Goal: Task Accomplishment & Management: Complete application form

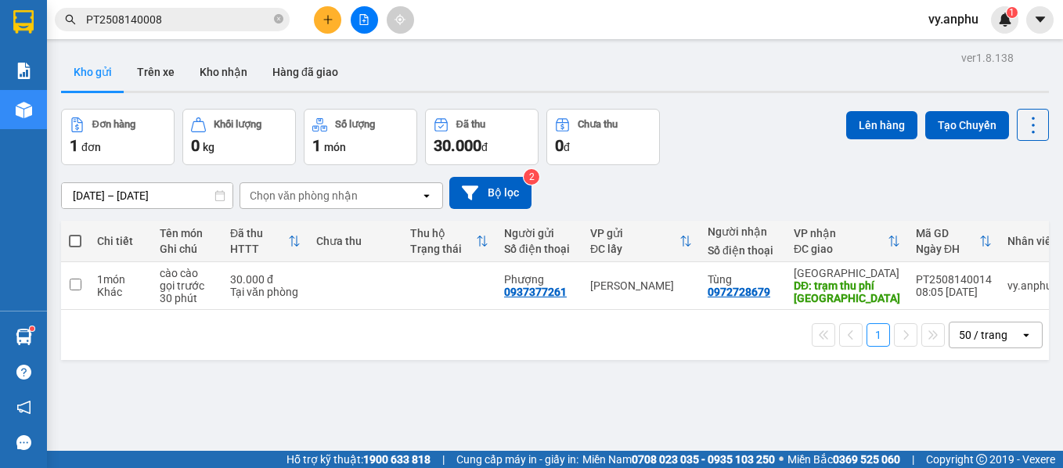
click at [320, 23] on button at bounding box center [327, 19] width 27 height 27
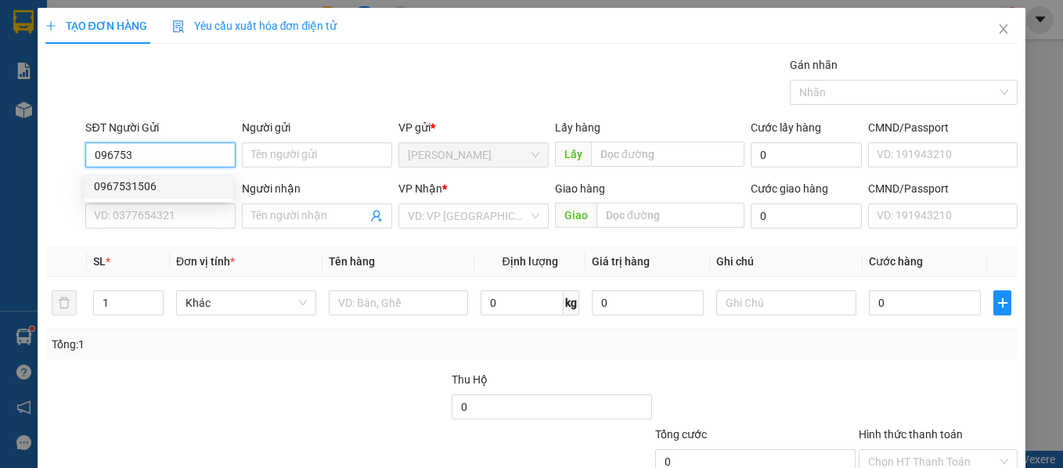
click at [188, 187] on div "0967531506" at bounding box center [159, 186] width 130 height 17
type input "0967531506"
type input "0366976627"
type input "dũng"
type input "30.000"
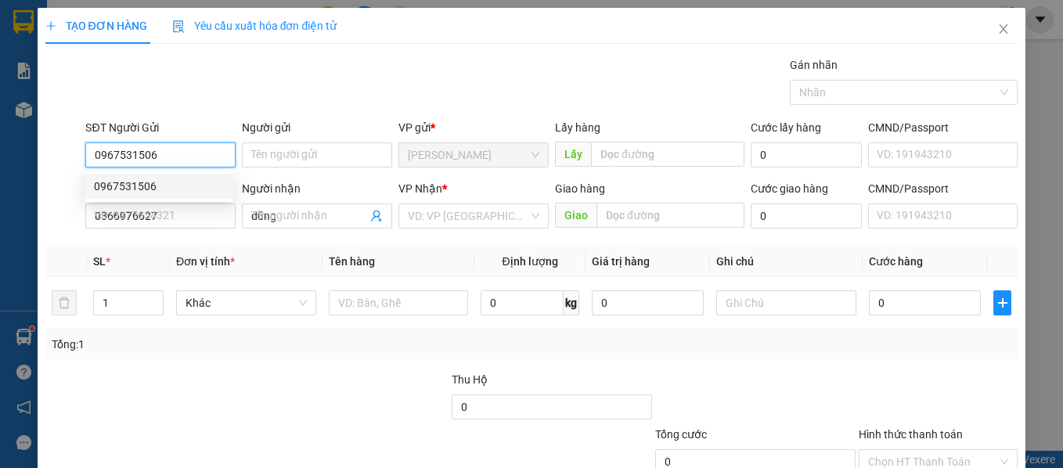
type input "30.000"
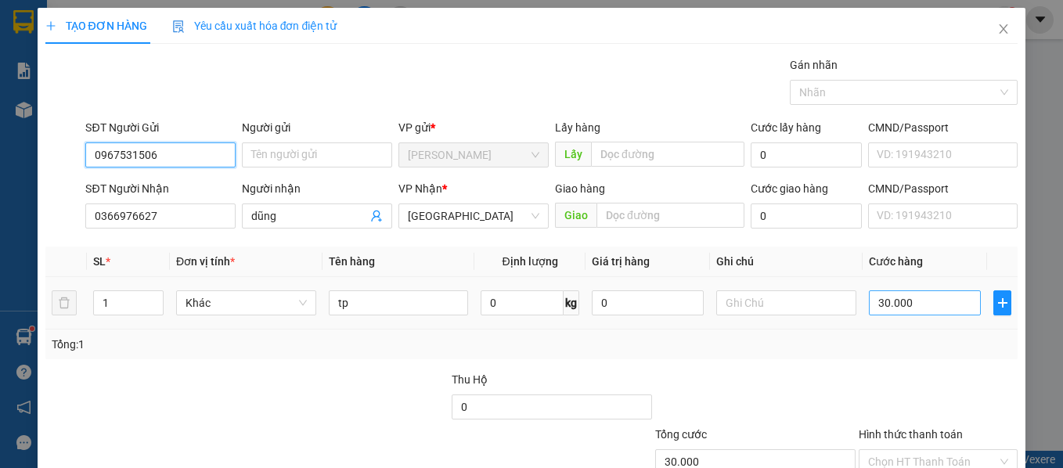
type input "0967531506"
click at [916, 298] on input "30.000" at bounding box center [925, 302] width 112 height 25
type input "4"
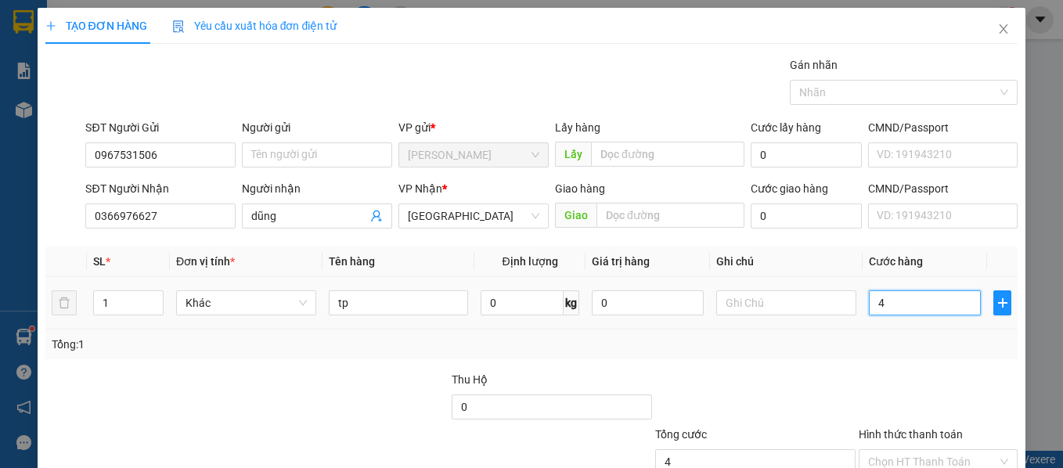
type input "40"
type input "40.000"
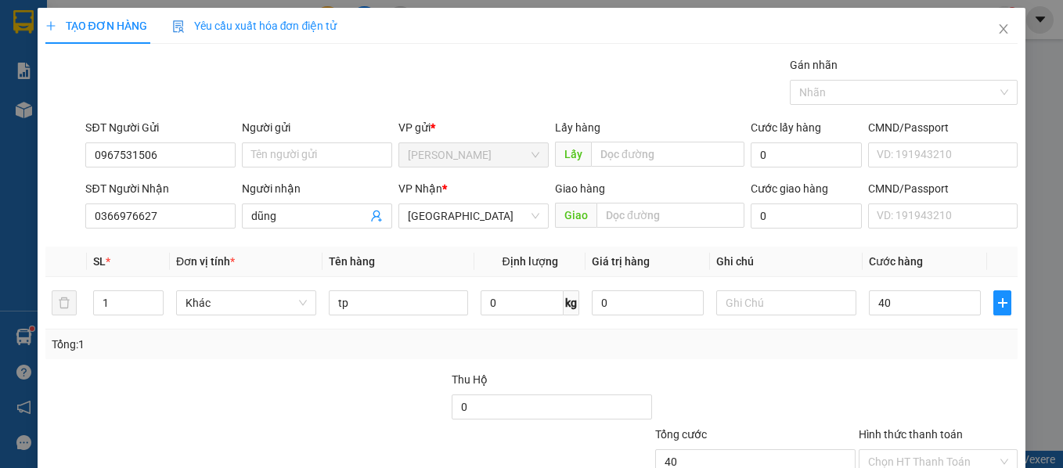
type input "40.000"
click at [823, 398] on div at bounding box center [754, 398] width 203 height 55
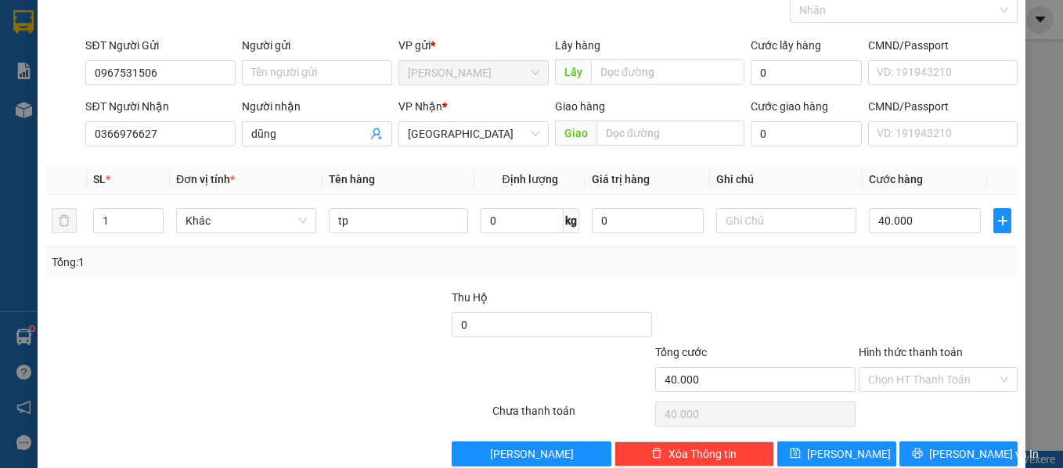
scroll to position [111, 0]
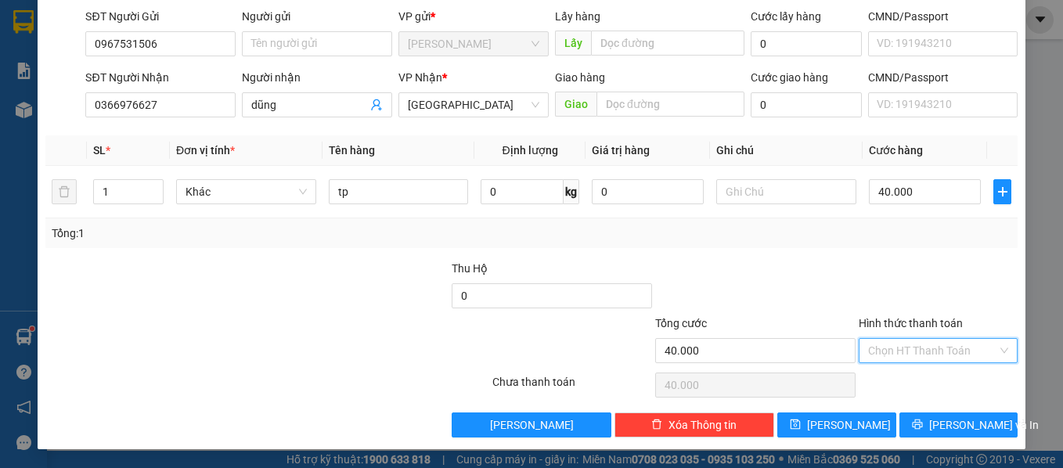
click at [892, 360] on input "Hình thức thanh toán" at bounding box center [933, 350] width 130 height 23
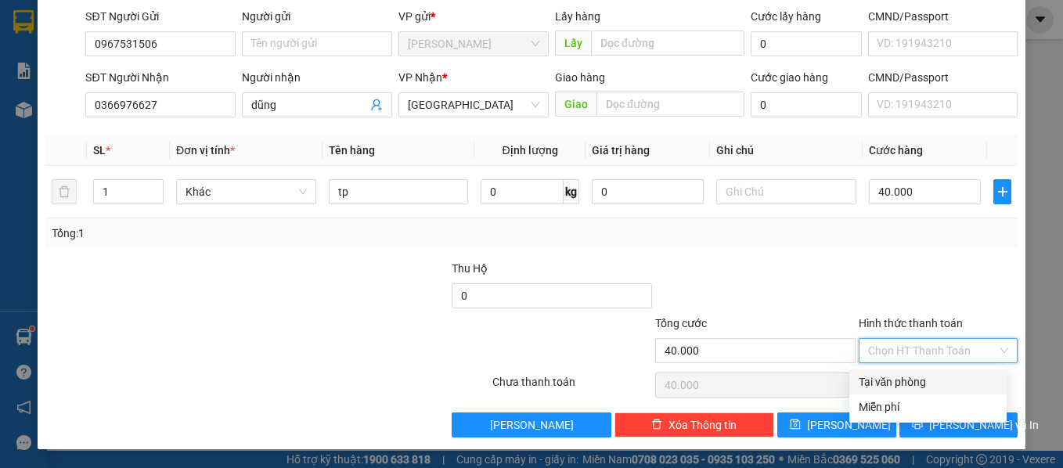
click at [881, 367] on div "Transit Pickup Surcharge Ids Transit Deliver Surcharge Ids Transit Deliver Surc…" at bounding box center [531, 191] width 973 height 492
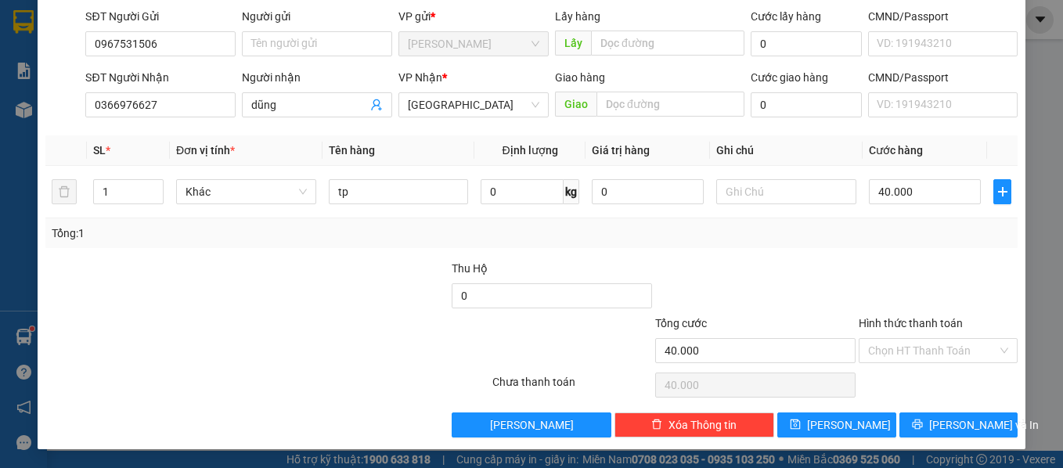
click at [902, 377] on div "Chọn HT Thanh Toán" at bounding box center [938, 384] width 163 height 31
click at [902, 355] on input "Hình thức thanh toán" at bounding box center [933, 350] width 130 height 23
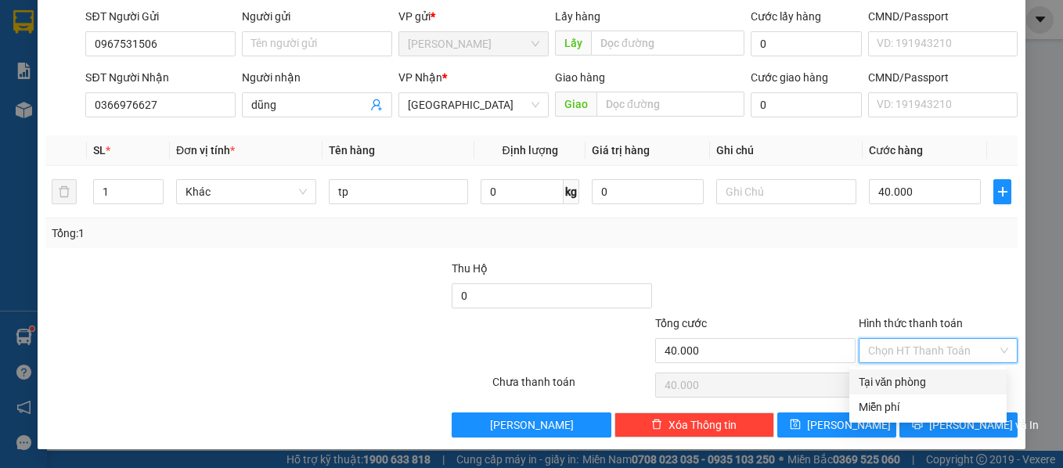
click at [902, 371] on div "Tại văn phòng" at bounding box center [927, 381] width 157 height 25
type input "0"
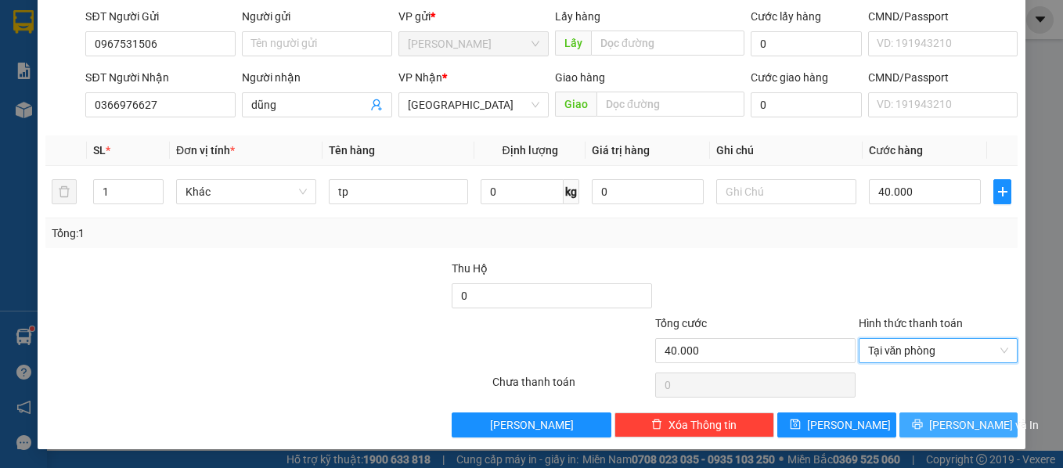
click at [961, 413] on button "[PERSON_NAME] và In" at bounding box center [958, 424] width 119 height 25
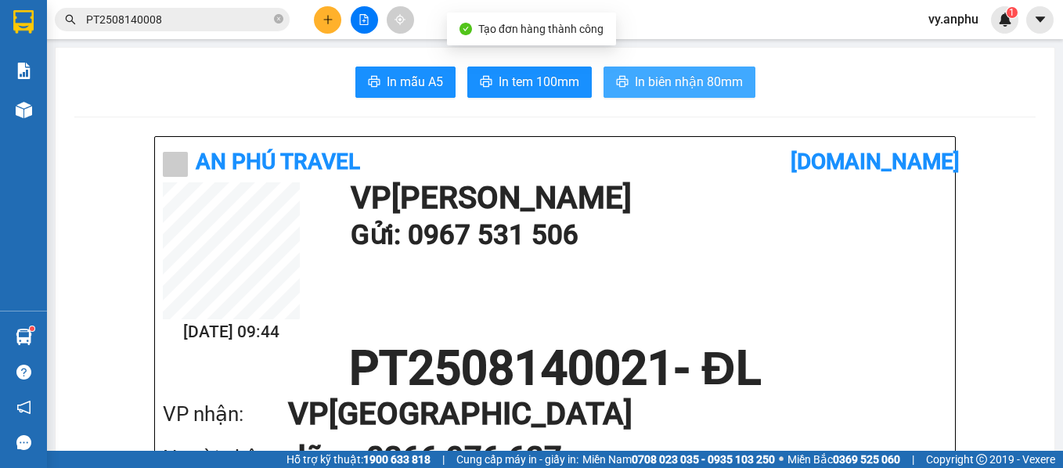
click at [637, 91] on span "In biên nhận 80mm" at bounding box center [689, 82] width 108 height 20
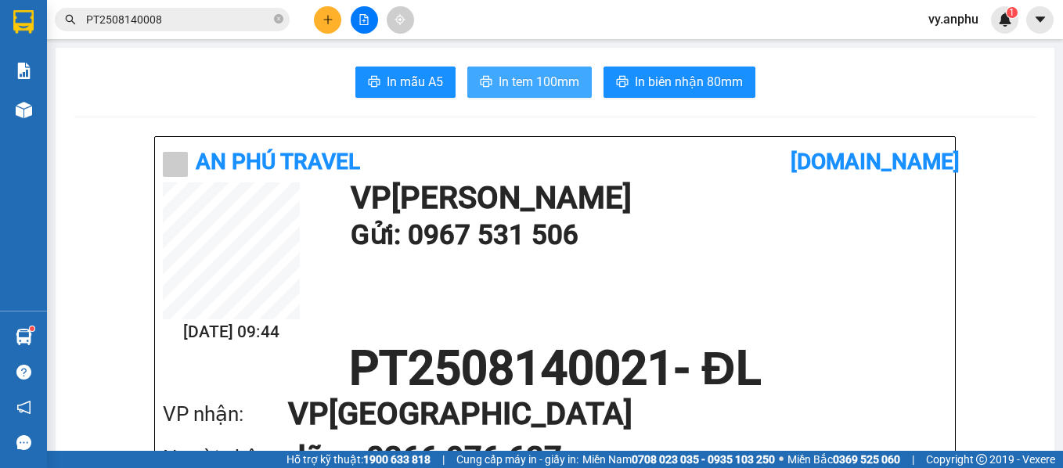
click at [545, 72] on span "In tem 100mm" at bounding box center [539, 82] width 81 height 20
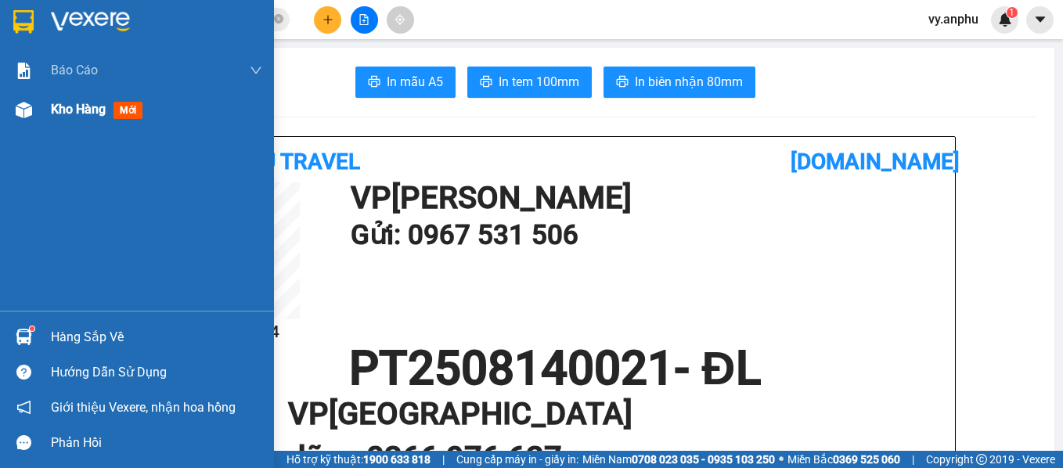
click at [34, 109] on div at bounding box center [23, 109] width 27 height 27
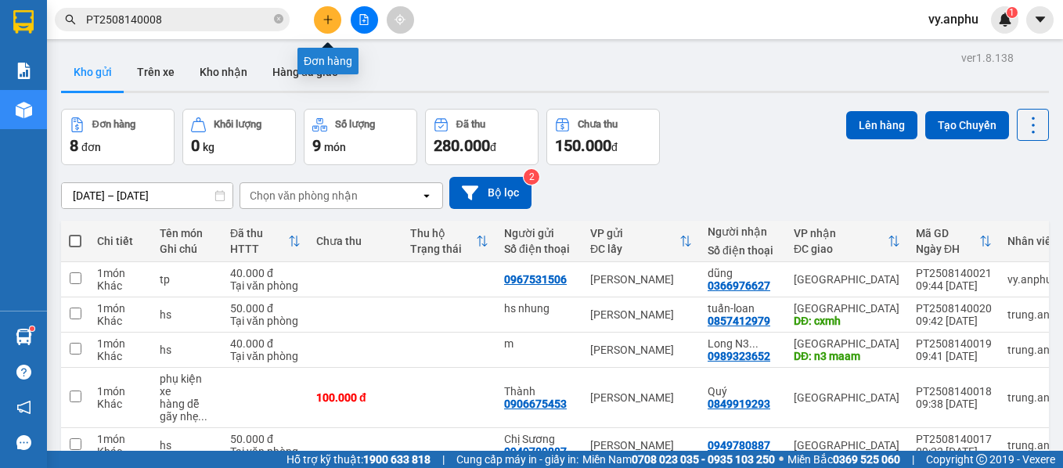
click at [332, 27] on button at bounding box center [327, 19] width 27 height 27
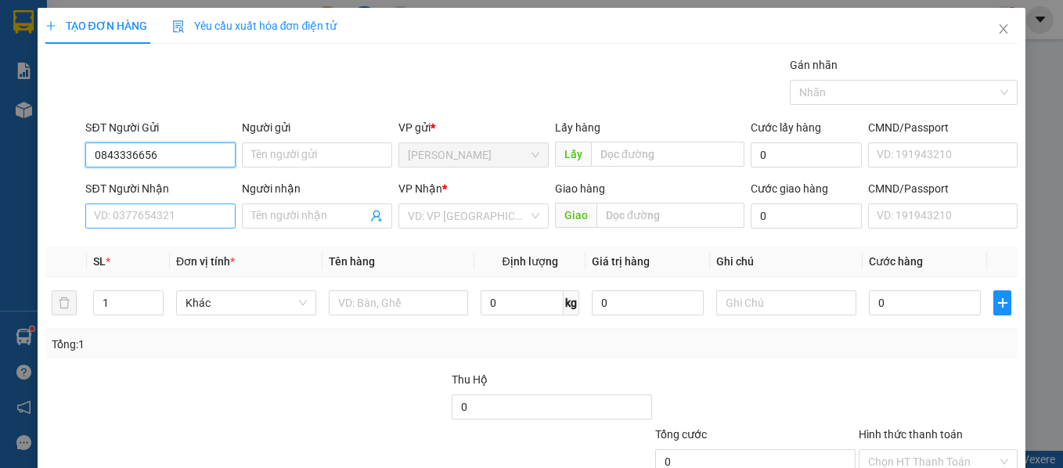
type input "0843336656"
click at [197, 221] on input "SĐT Người Nhận" at bounding box center [160, 215] width 150 height 25
click at [185, 159] on input "0843336656" at bounding box center [160, 154] width 150 height 25
click at [175, 223] on input "SĐT Người Nhận" at bounding box center [160, 215] width 150 height 25
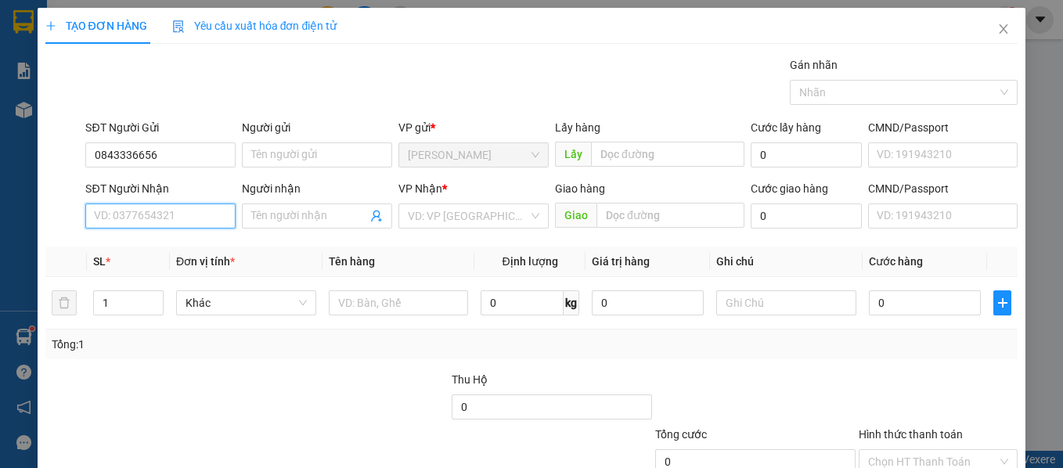
paste input "0843336656"
type input "0843336656"
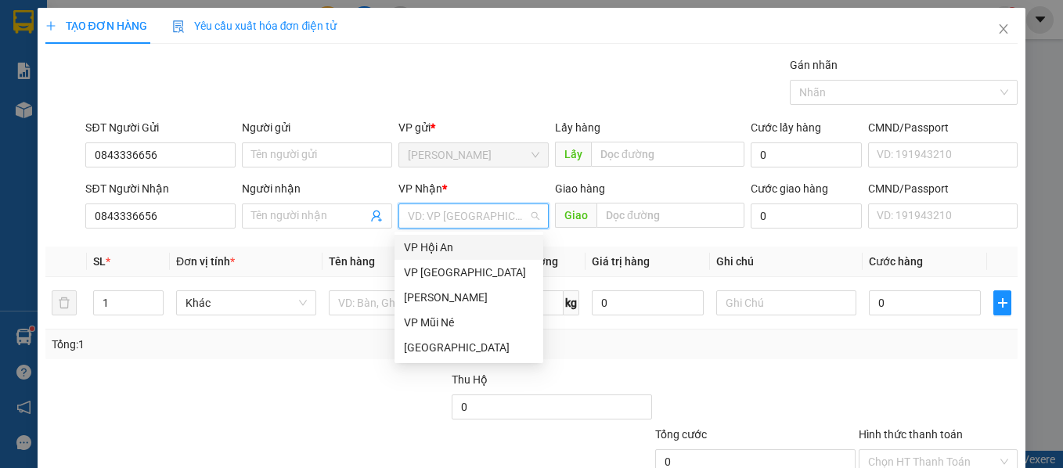
click at [453, 211] on input "search" at bounding box center [468, 215] width 121 height 23
drag, startPoint x: 428, startPoint y: 344, endPoint x: 364, endPoint y: 314, distance: 70.7
click at [427, 344] on div "[GEOGRAPHIC_DATA]" at bounding box center [469, 347] width 130 height 17
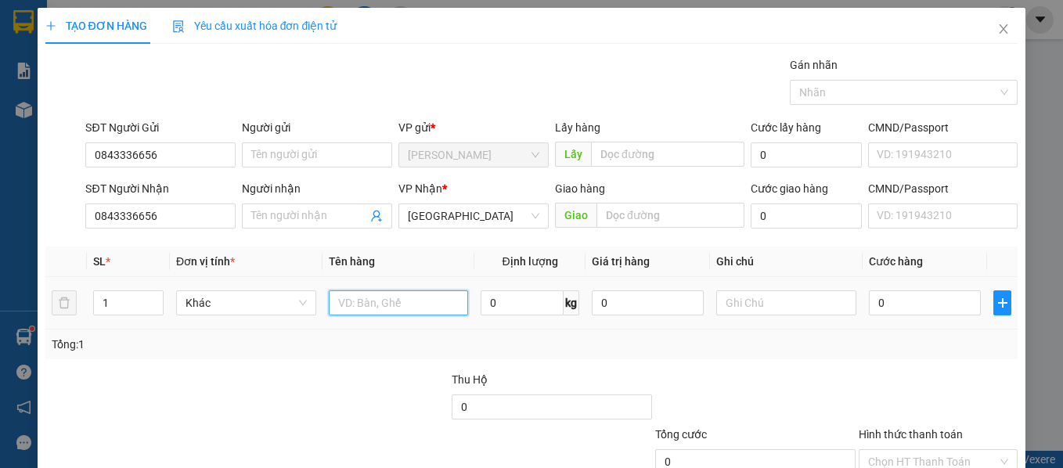
click at [355, 292] on input "text" at bounding box center [399, 302] width 140 height 25
type input "vali đỏ+xanh lá+túi xám"
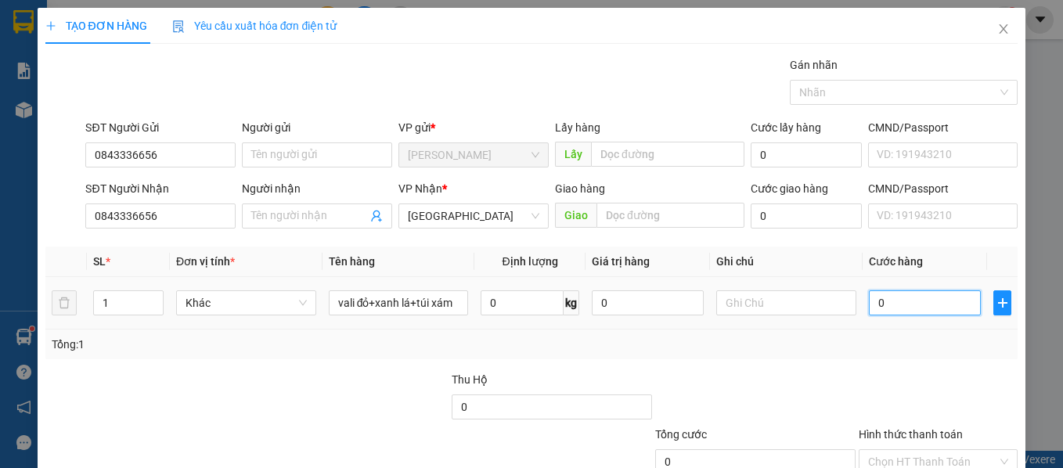
click at [891, 303] on input "0" at bounding box center [925, 302] width 112 height 25
click at [59, 308] on tr "1 Khác vali đỏ+xanh lá+túi xám 0 kg 0 0" at bounding box center [531, 303] width 973 height 52
type input "3"
click at [879, 301] on input "0" at bounding box center [925, 302] width 112 height 25
type input "1"
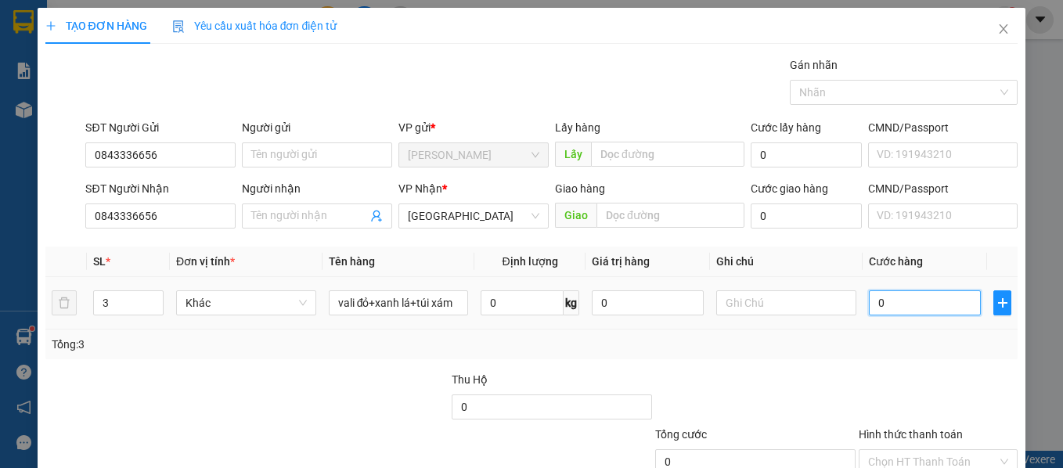
type input "1"
type input "15"
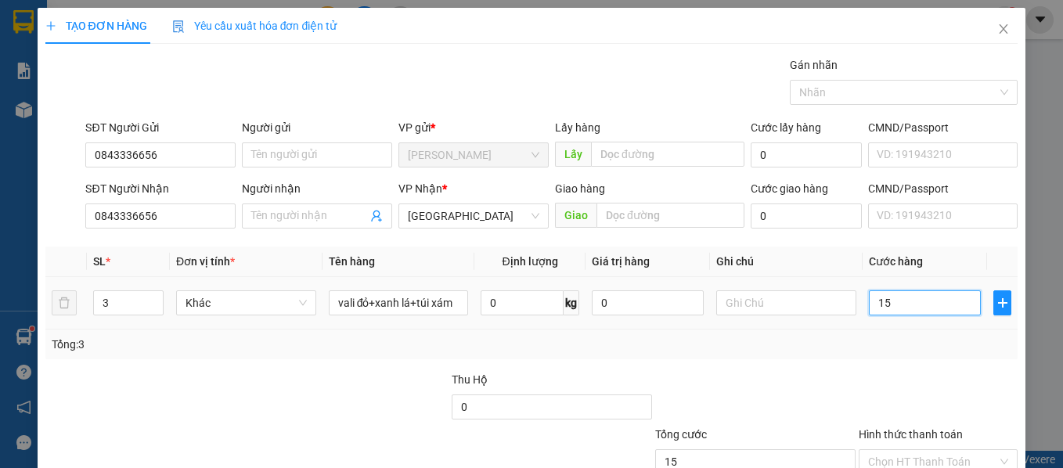
type input "150"
type input "150.000"
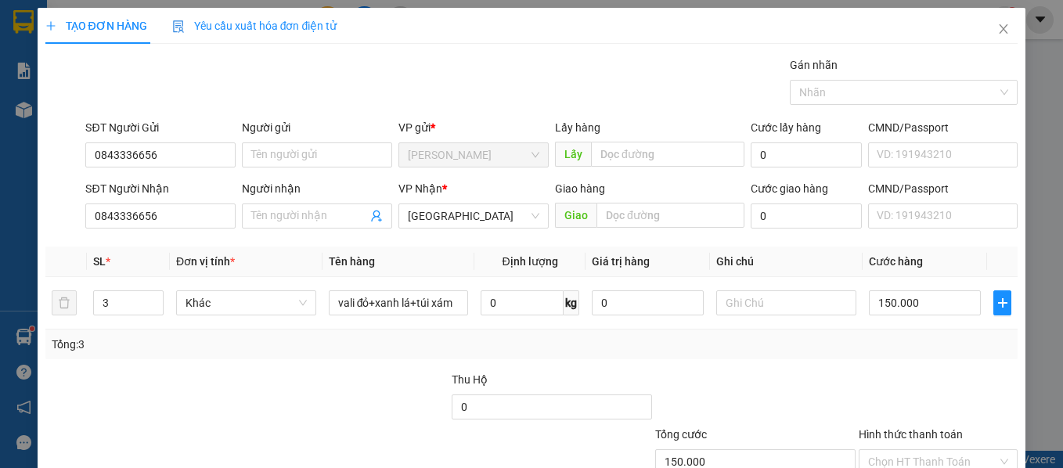
click at [905, 363] on div "Transit Pickup Surcharge Ids Transit Deliver Surcharge Ids Transit Deliver Surc…" at bounding box center [531, 302] width 973 height 492
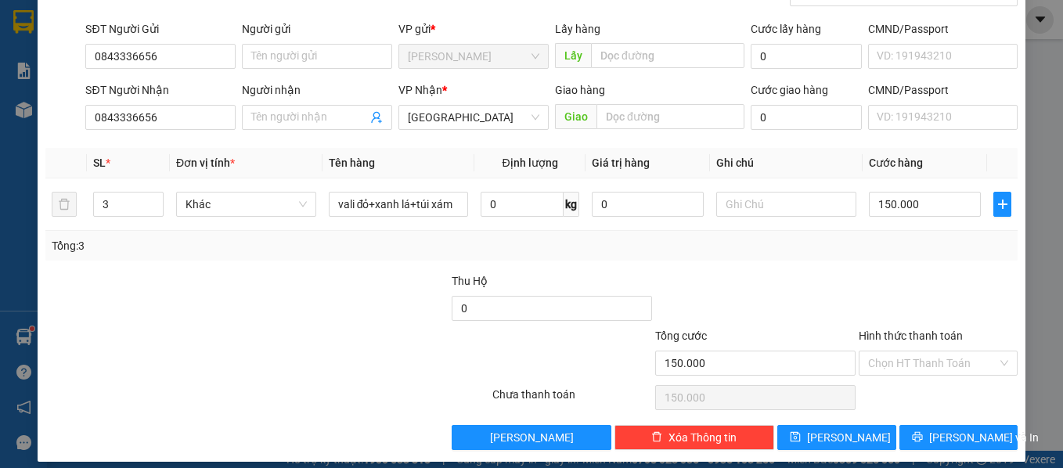
scroll to position [111, 0]
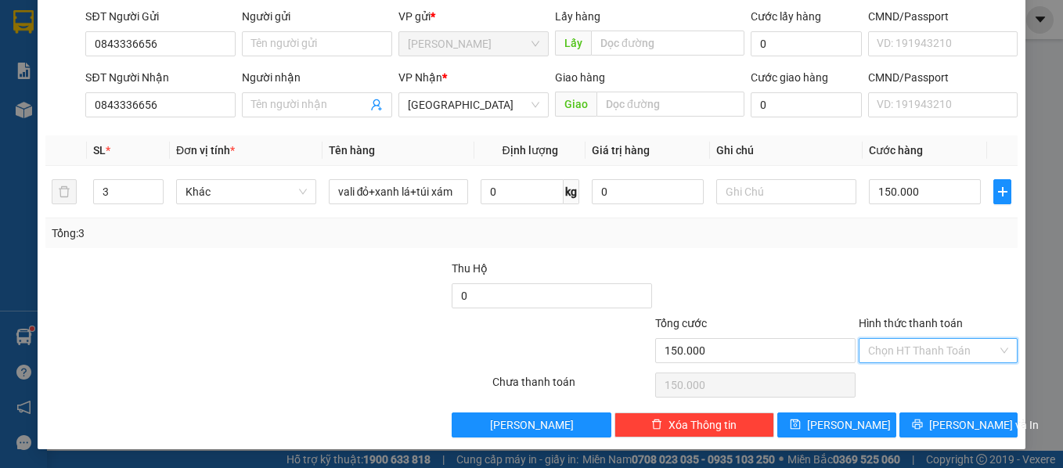
click at [918, 349] on input "Hình thức thanh toán" at bounding box center [933, 350] width 130 height 23
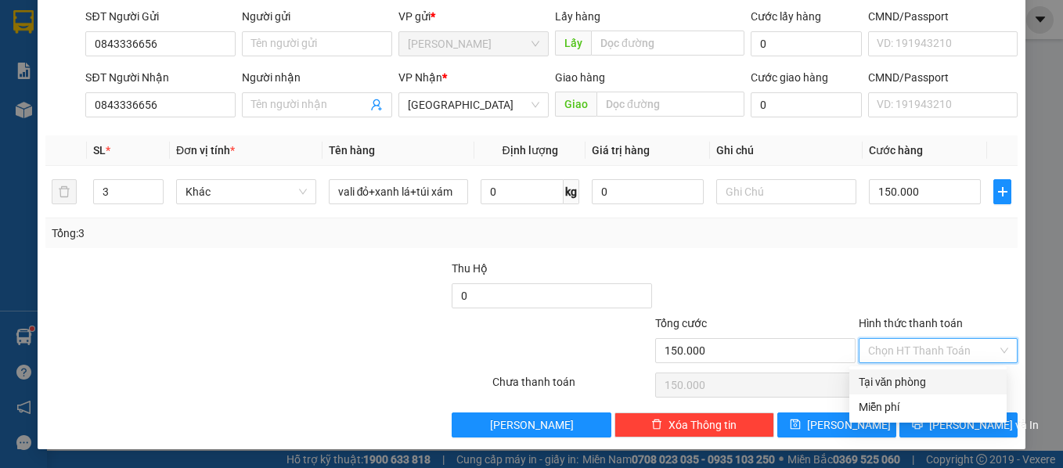
click at [924, 369] on div "Tại văn phòng" at bounding box center [927, 381] width 157 height 25
type input "0"
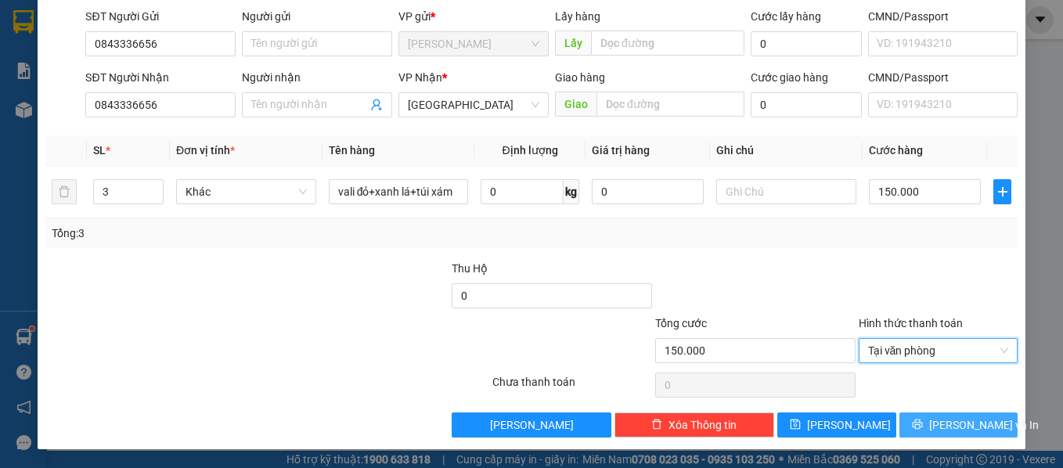
click at [948, 420] on span "[PERSON_NAME] và In" at bounding box center [984, 424] width 110 height 17
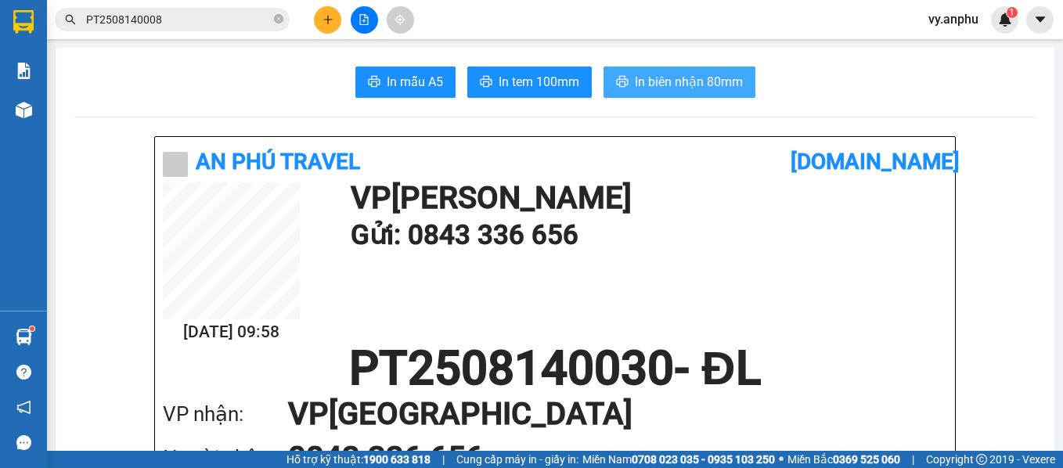
click at [649, 92] on button "In biên nhận 80mm" at bounding box center [679, 82] width 152 height 31
click at [329, 34] on div "Kết quả tìm kiếm ( 1 ) Bộ lọc [PERSON_NAME] thái Món hàng Thu hộ Tổng cước Chưa…" at bounding box center [531, 19] width 1063 height 39
click at [325, 29] on button at bounding box center [327, 19] width 27 height 27
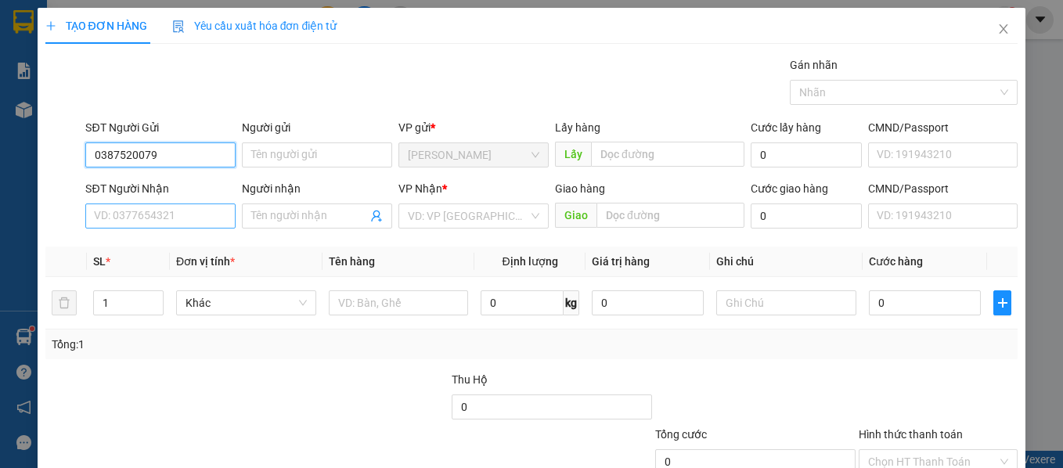
type input "0387520079"
click at [198, 214] on input "SĐT Người Nhận" at bounding box center [160, 215] width 150 height 25
paste input "0843336656"
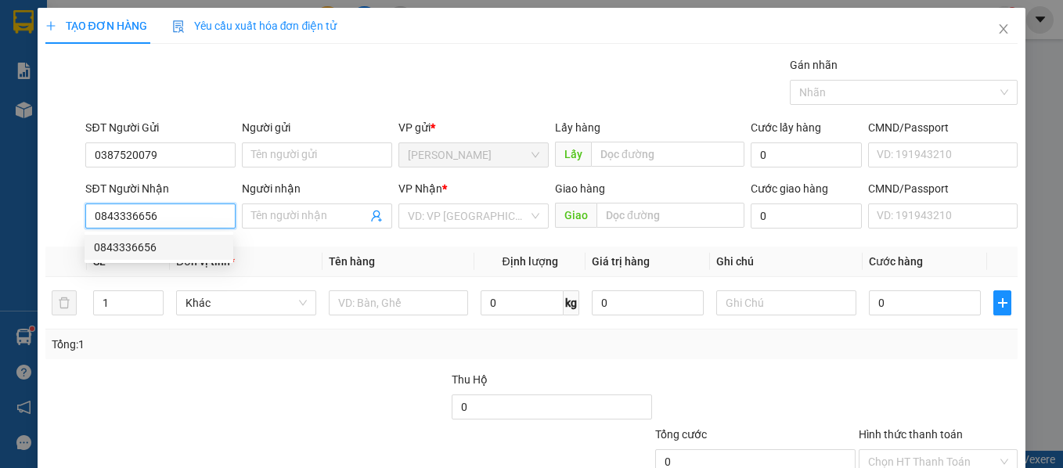
click at [200, 220] on input "0843336656" at bounding box center [160, 215] width 150 height 25
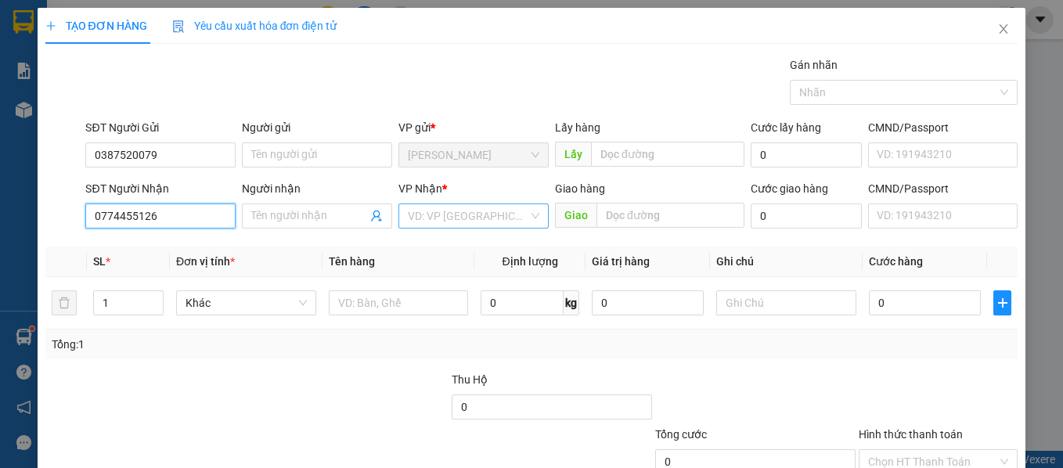
type input "0774455126"
click at [464, 209] on input "search" at bounding box center [468, 215] width 121 height 23
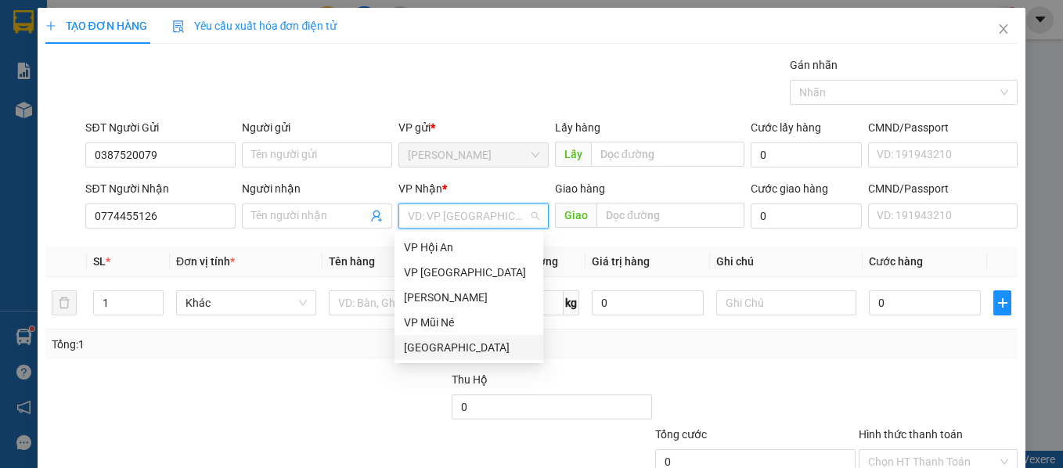
click at [430, 355] on div "[GEOGRAPHIC_DATA]" at bounding box center [469, 347] width 130 height 17
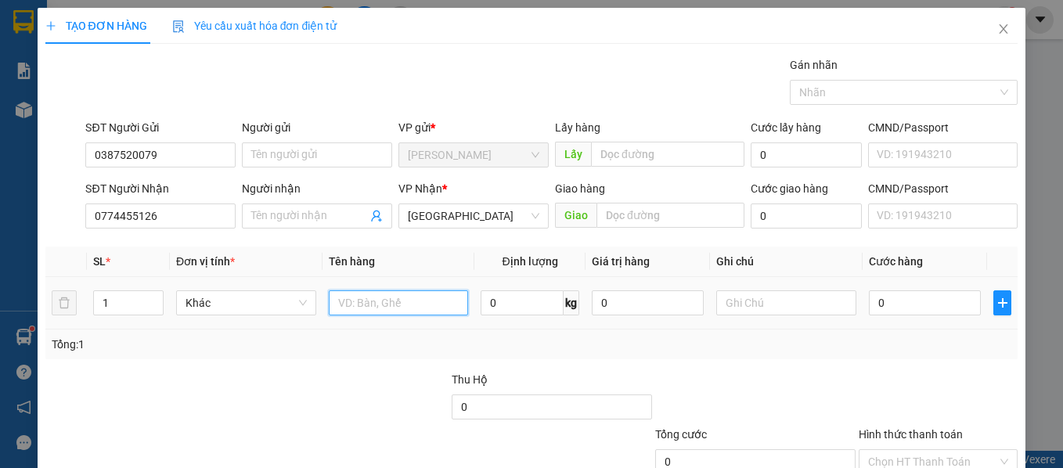
click at [357, 310] on input "text" at bounding box center [399, 302] width 140 height 25
type input "màng hình máy tính"
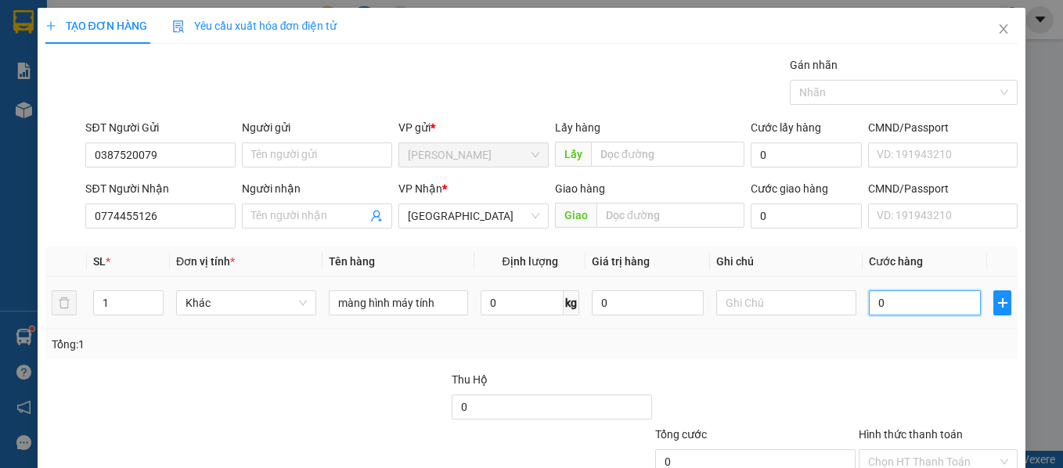
click at [902, 307] on input "0" at bounding box center [925, 302] width 112 height 25
type input "5"
type input "50"
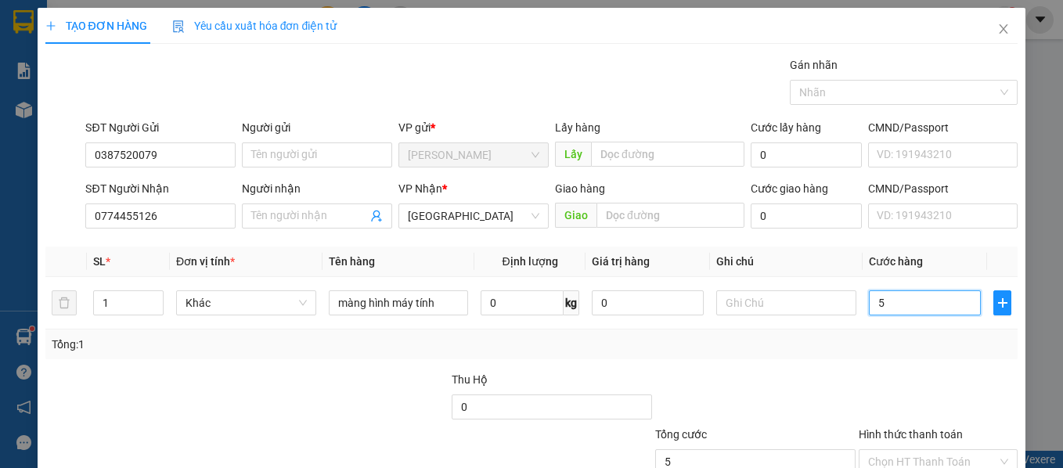
type input "50"
type input "50.000"
click at [880, 372] on div at bounding box center [938, 398] width 163 height 55
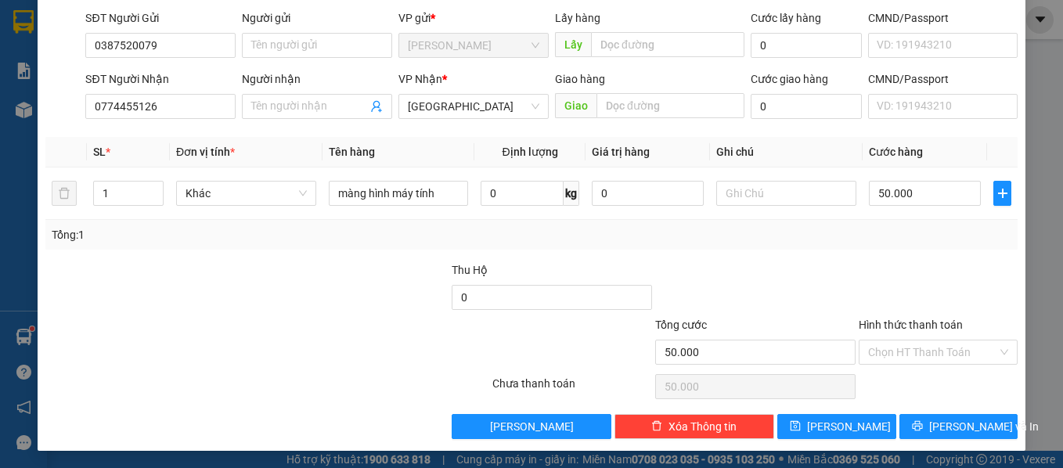
scroll to position [111, 0]
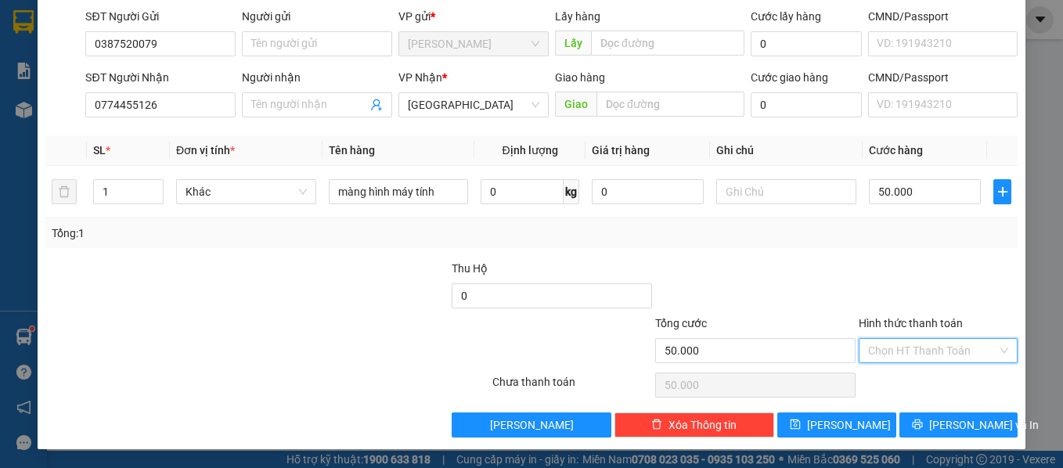
click at [923, 361] on input "Hình thức thanh toán" at bounding box center [933, 350] width 130 height 23
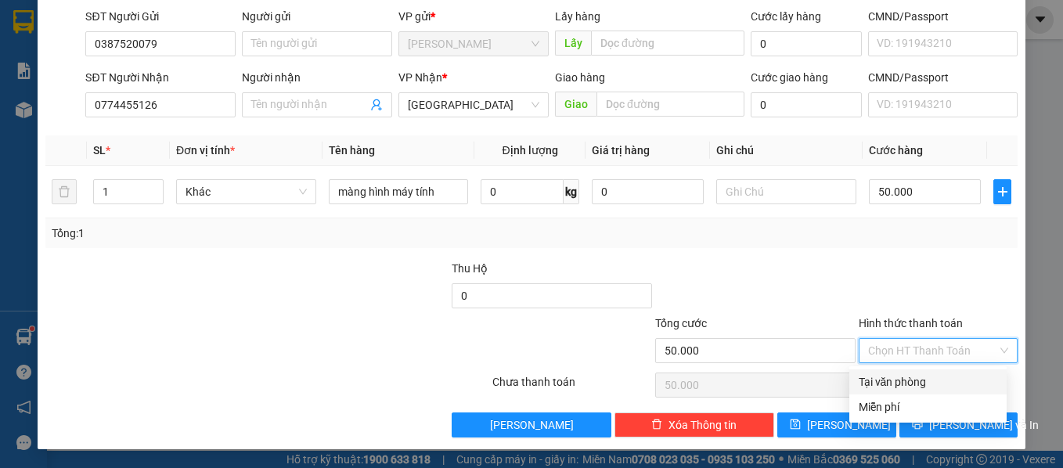
click at [931, 376] on div "Tại văn phòng" at bounding box center [928, 381] width 139 height 17
type input "0"
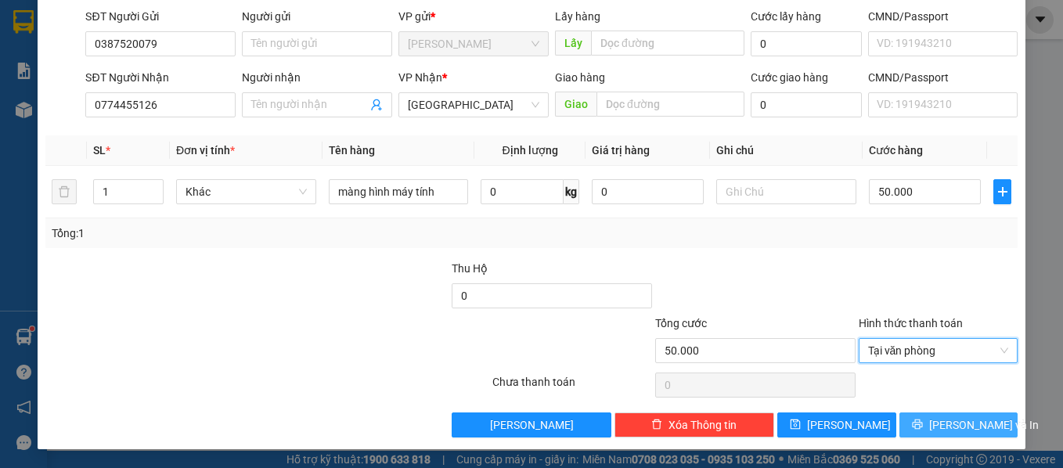
drag, startPoint x: 941, startPoint y: 430, endPoint x: 905, endPoint y: 420, distance: 37.2
click at [940, 430] on span "[PERSON_NAME] và In" at bounding box center [984, 424] width 110 height 17
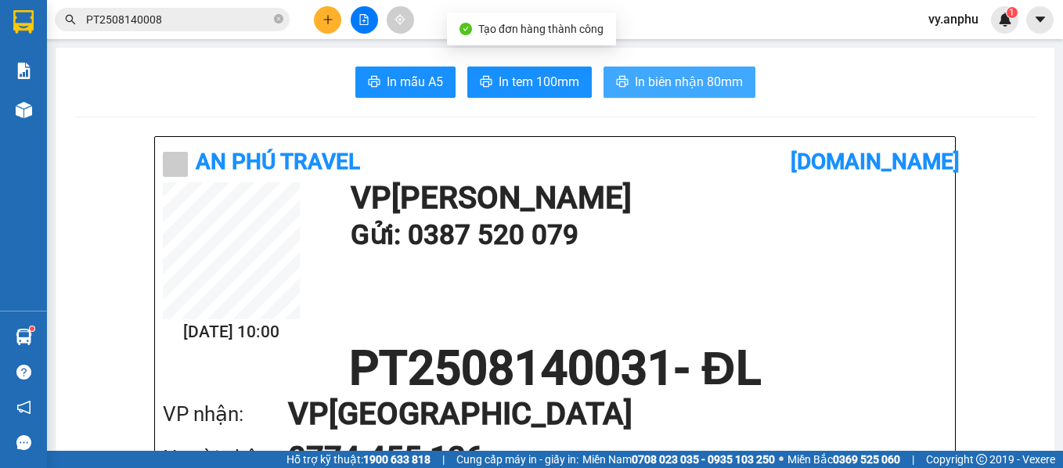
click at [635, 92] on span "In biên nhận 80mm" at bounding box center [689, 82] width 108 height 20
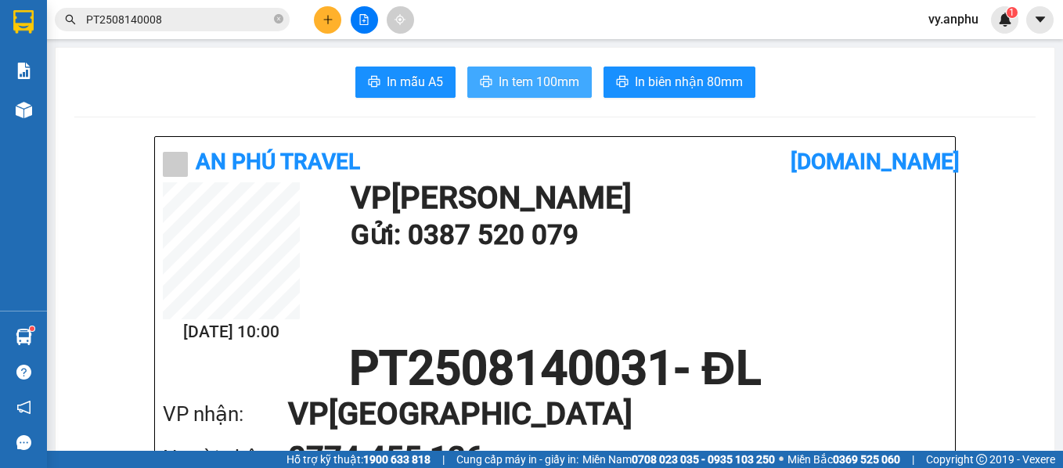
click at [488, 92] on button "In tem 100mm" at bounding box center [529, 82] width 124 height 31
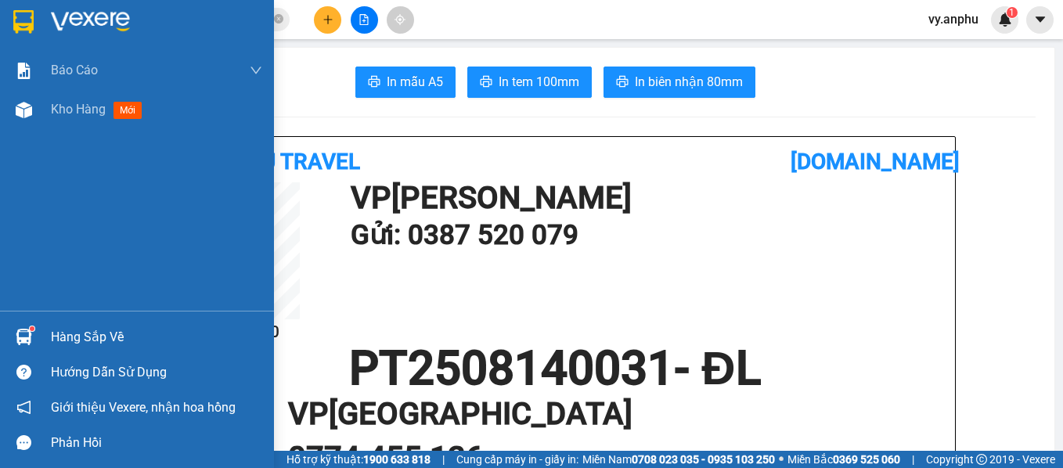
drag, startPoint x: 31, startPoint y: 116, endPoint x: 0, endPoint y: 35, distance: 86.2
click at [32, 114] on div at bounding box center [23, 109] width 27 height 27
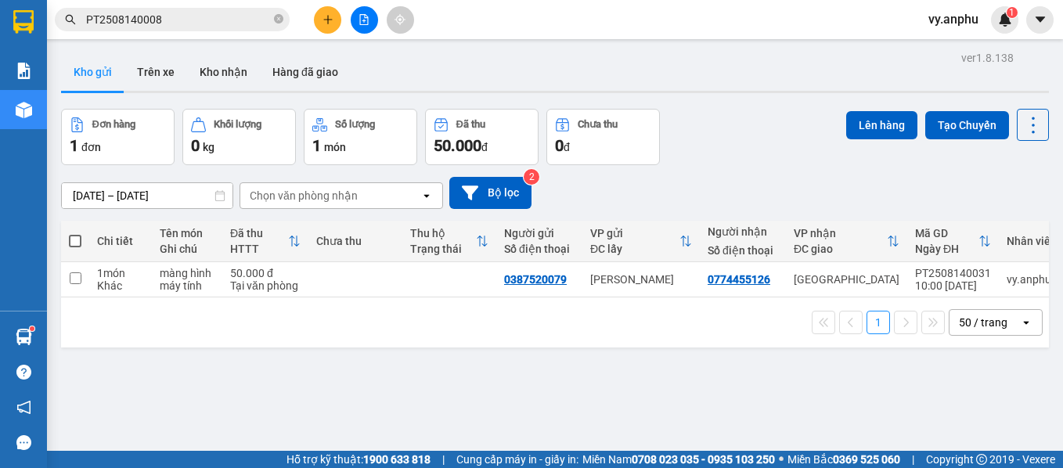
click at [351, 16] on button at bounding box center [364, 19] width 27 height 27
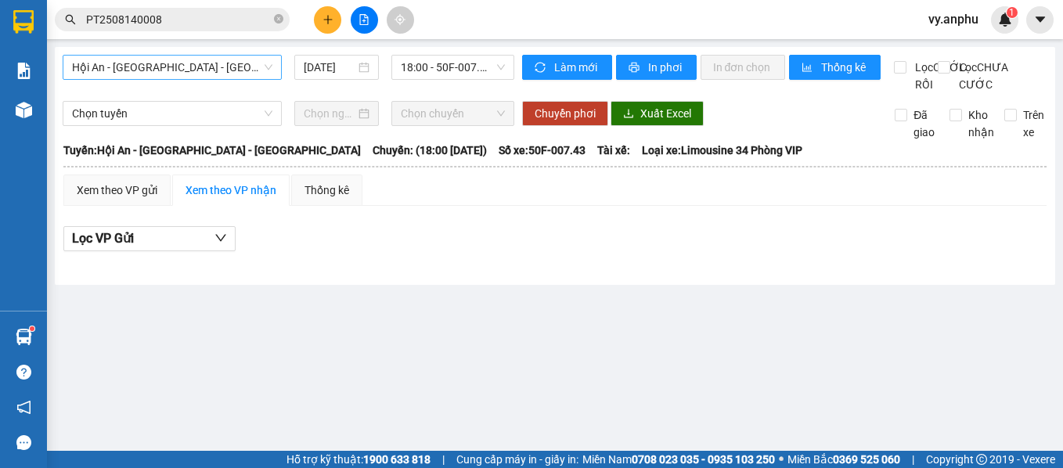
click at [216, 74] on span "Hội An - [GEOGRAPHIC_DATA] - [GEOGRAPHIC_DATA]" at bounding box center [172, 67] width 200 height 23
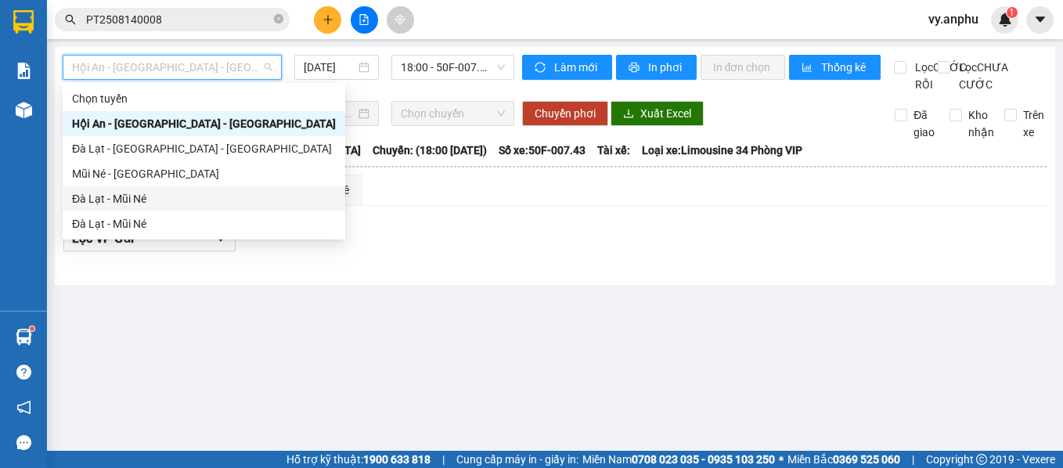
click at [122, 179] on div "Mũi Né - [GEOGRAPHIC_DATA]" at bounding box center [204, 173] width 264 height 17
type input "[DATE]"
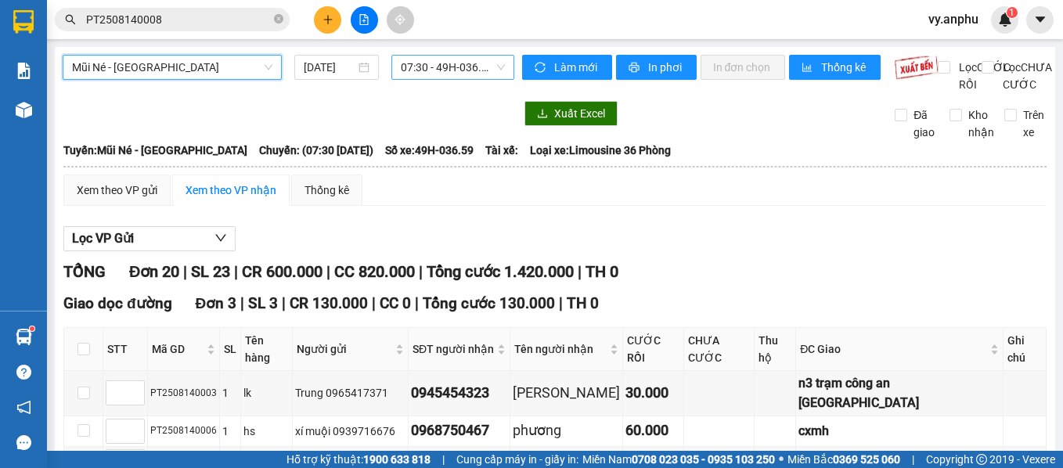
click at [423, 59] on span "07:30 - 49H-036.59" at bounding box center [453, 67] width 104 height 23
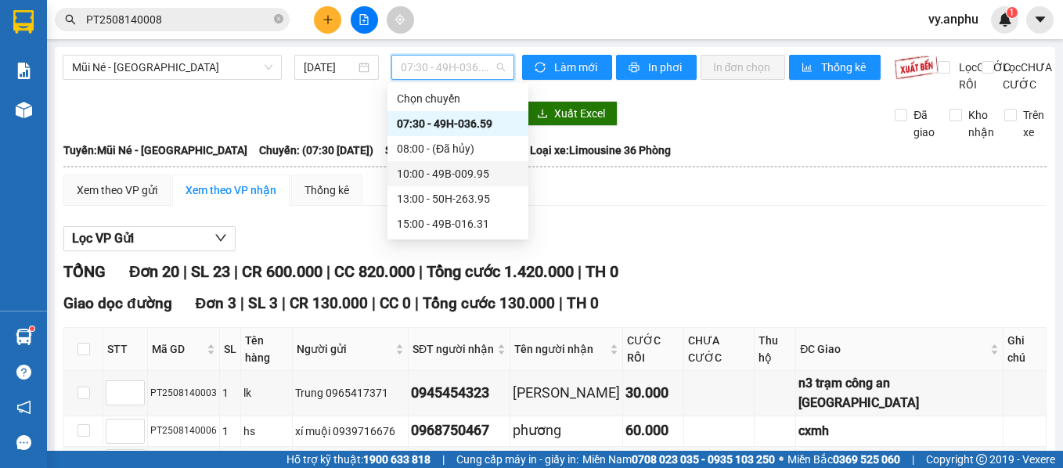
click at [412, 175] on div "10:00 - 49B-009.95" at bounding box center [458, 173] width 122 height 17
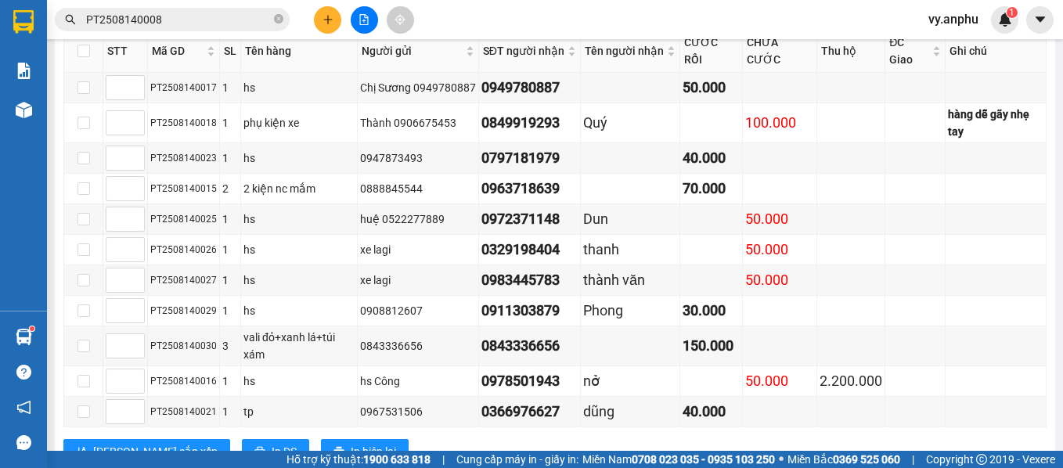
scroll to position [626, 0]
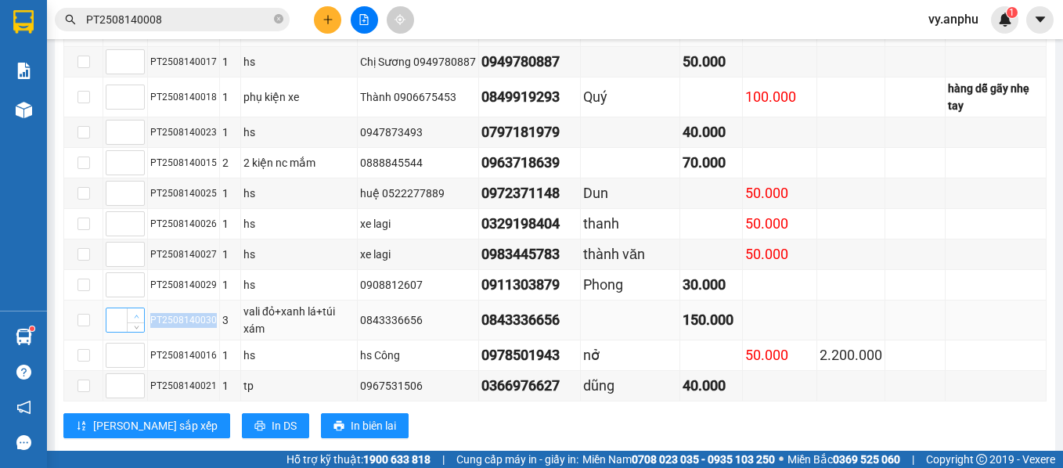
drag, startPoint x: 212, startPoint y: 304, endPoint x: 142, endPoint y: 301, distance: 69.7
click at [142, 301] on tr "PT2508140030 3 vali đỏ+xanh lá+túi xám 0843336656 0843336656 150.000" at bounding box center [555, 321] width 982 height 40
copy tr "PT2508140030"
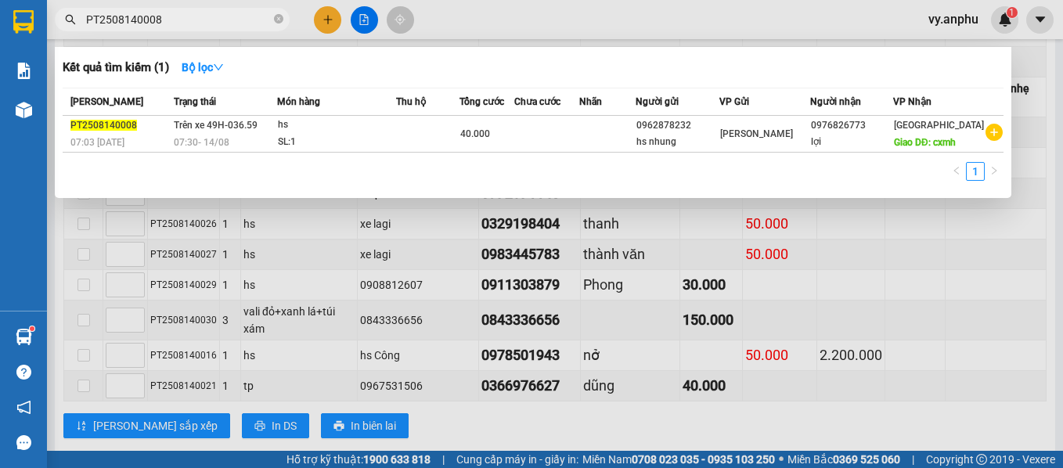
click at [167, 20] on input "PT2508140008" at bounding box center [178, 19] width 185 height 17
paste input "PT2508140030"
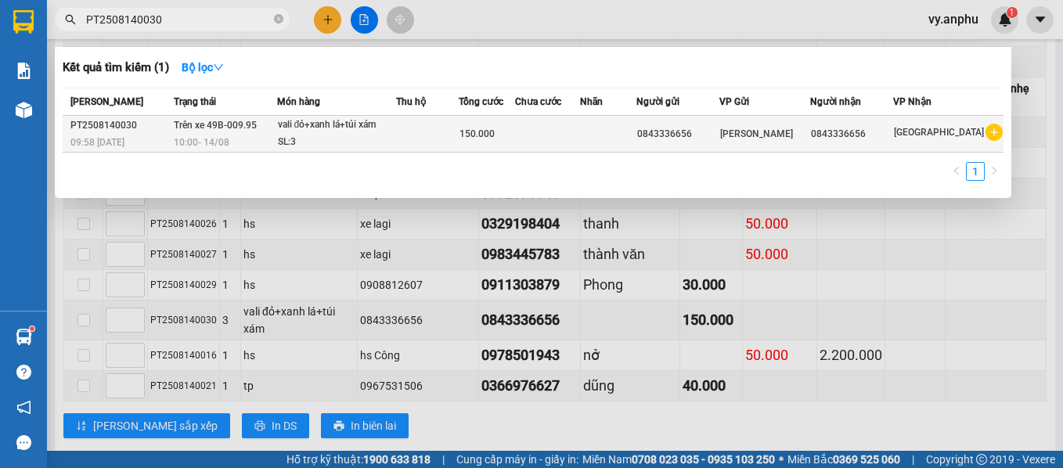
type input "PT2508140030"
click at [759, 140] on div "[PERSON_NAME]" at bounding box center [764, 133] width 89 height 17
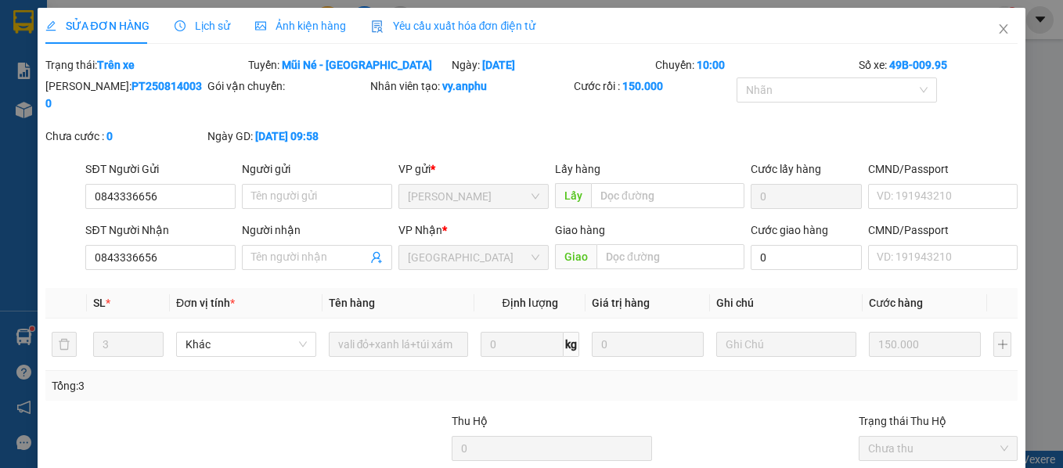
type input "0843336656"
type input "150.000"
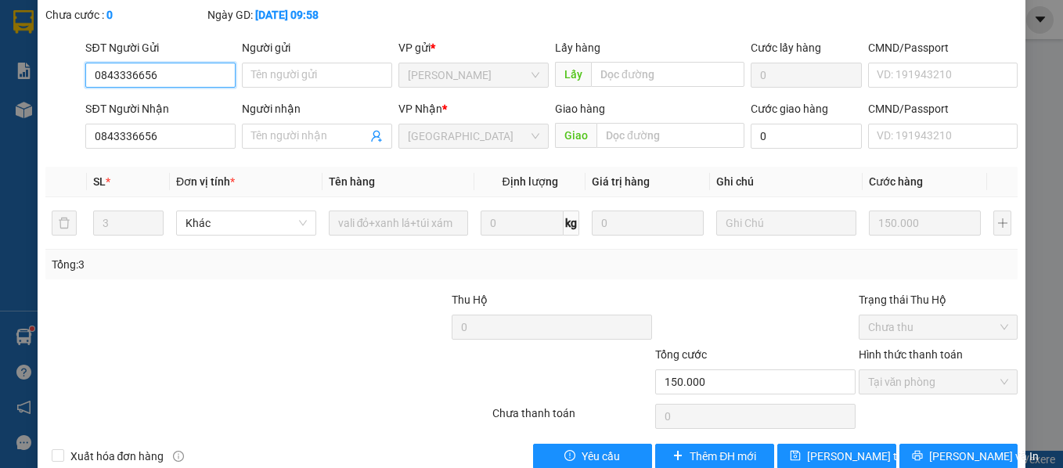
scroll to position [135, 0]
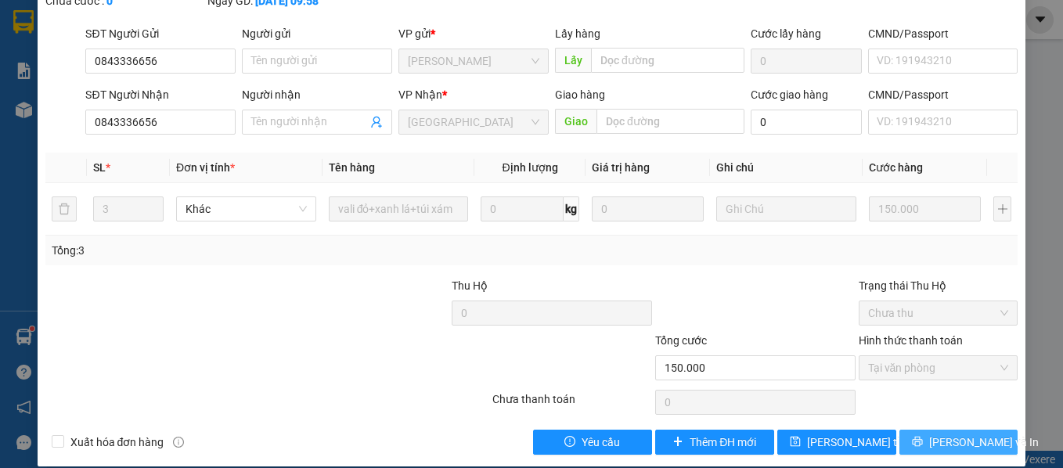
click at [954, 434] on span "[PERSON_NAME] và In" at bounding box center [984, 442] width 110 height 17
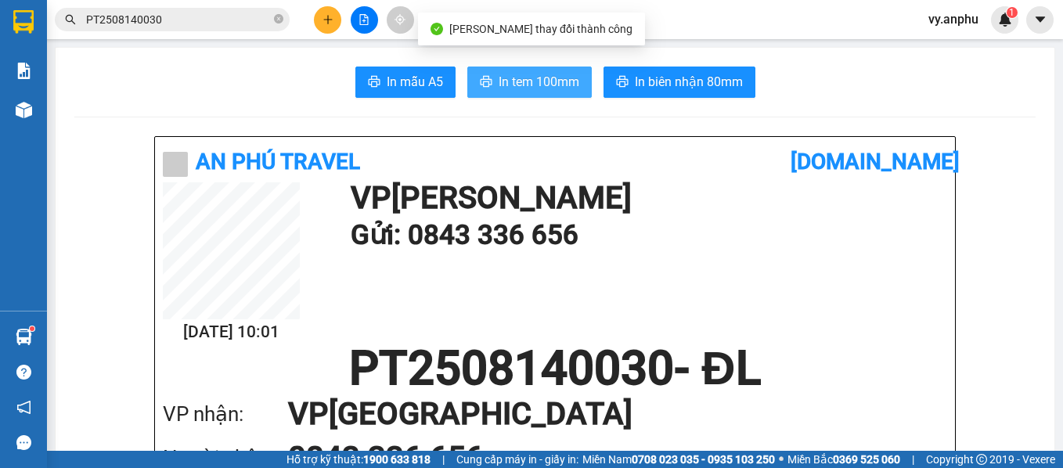
click at [555, 82] on span "In tem 100mm" at bounding box center [539, 82] width 81 height 20
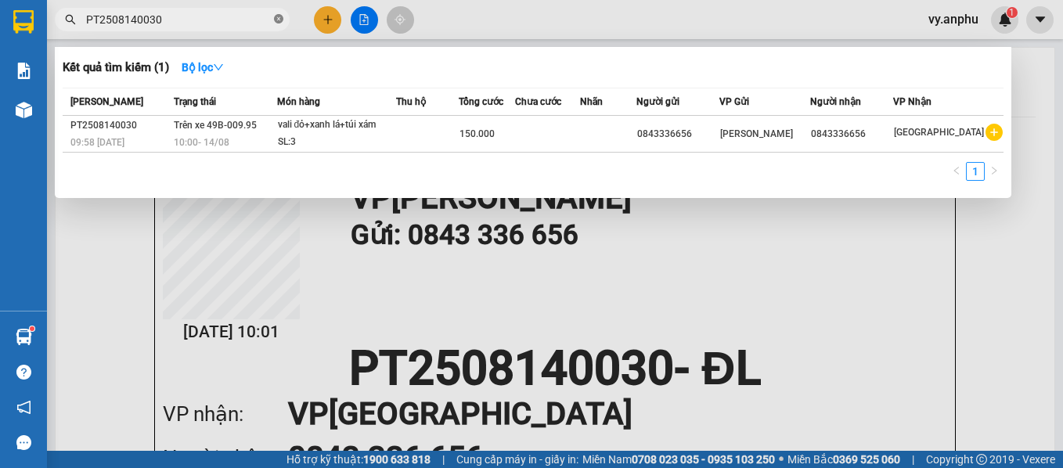
click at [275, 20] on icon "close-circle" at bounding box center [278, 18] width 9 height 9
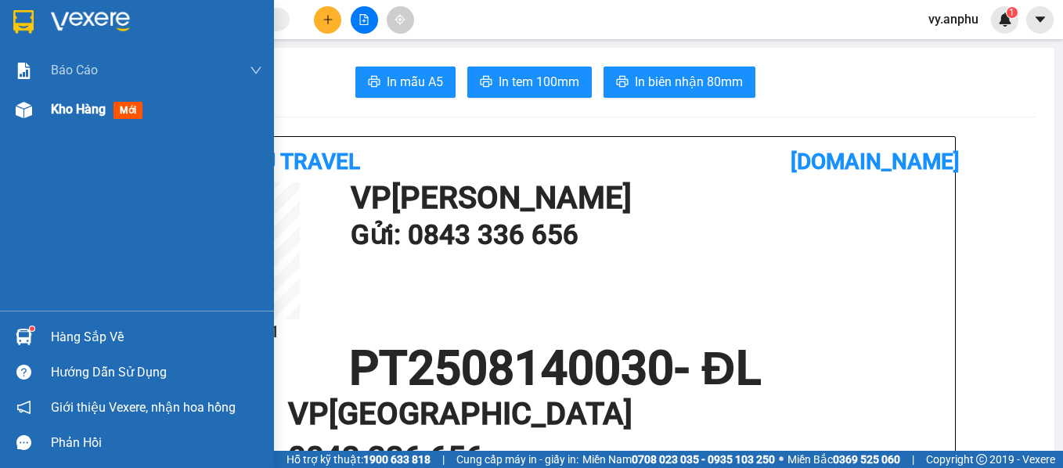
click at [46, 103] on div "Kho hàng mới" at bounding box center [137, 109] width 274 height 39
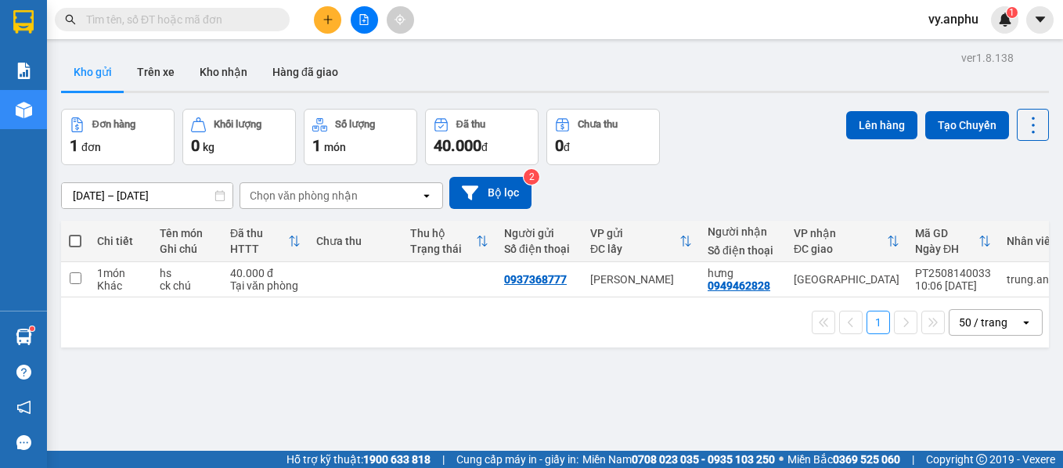
click at [67, 239] on th at bounding box center [75, 241] width 28 height 41
click at [73, 242] on span at bounding box center [75, 241] width 13 height 13
click at [75, 233] on input "checkbox" at bounding box center [75, 233] width 0 height 0
checkbox input "true"
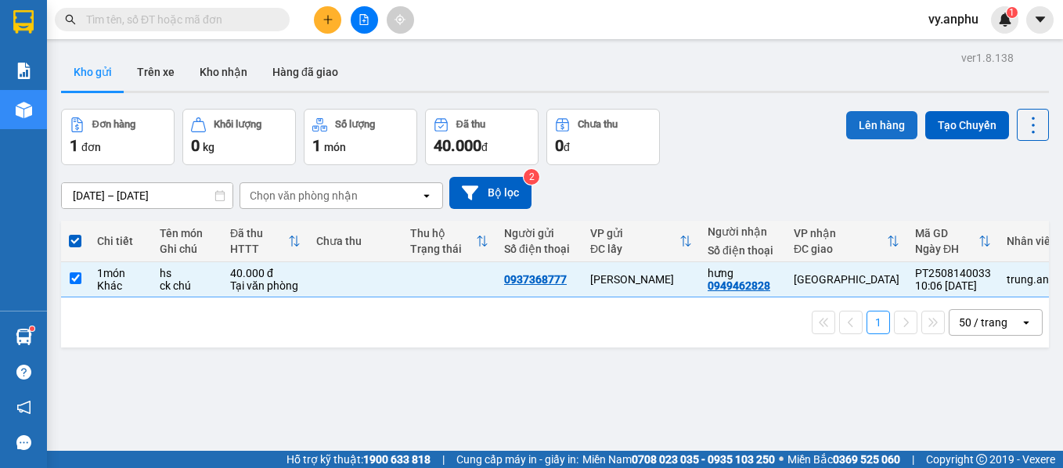
click at [869, 126] on button "Lên hàng" at bounding box center [881, 125] width 71 height 28
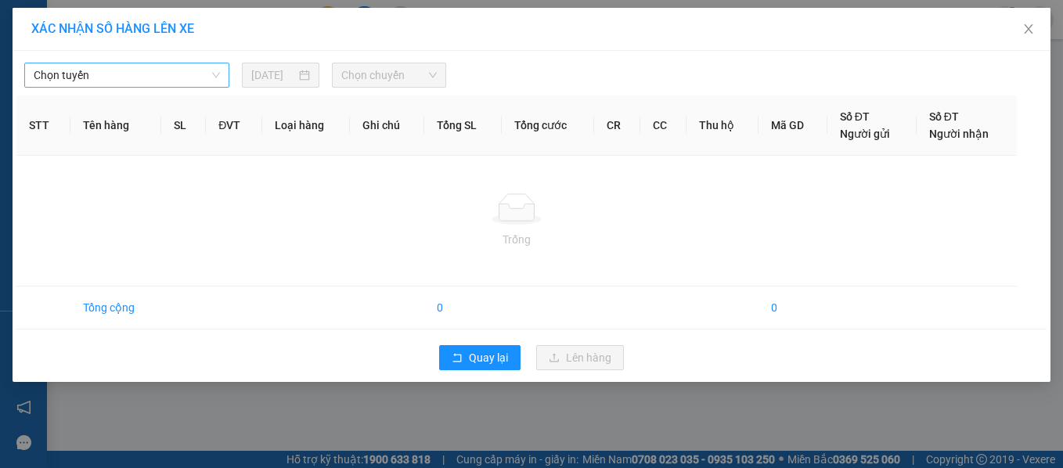
click at [118, 64] on span "Chọn tuyến" at bounding box center [127, 74] width 186 height 23
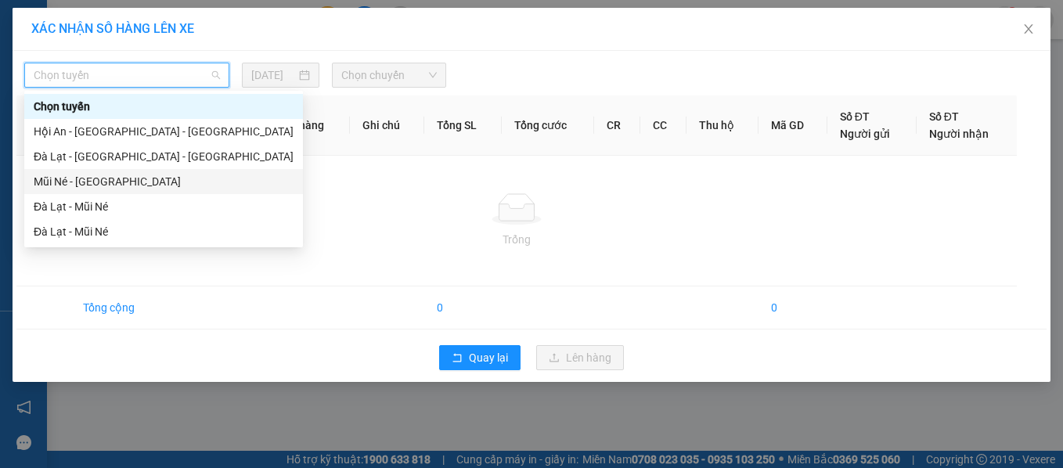
click at [79, 178] on div "Mũi Né - [GEOGRAPHIC_DATA]" at bounding box center [164, 181] width 260 height 17
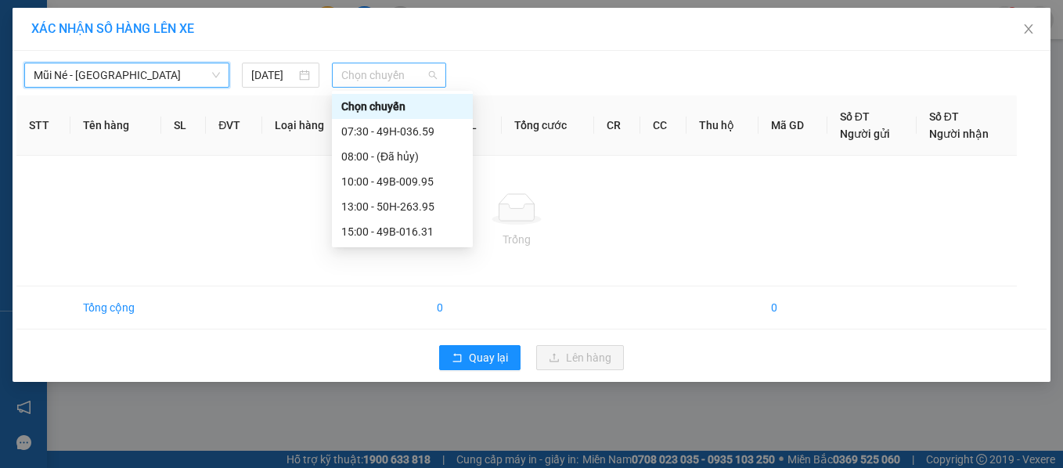
click at [379, 68] on span "Chọn chuyến" at bounding box center [388, 74] width 95 height 23
click at [401, 176] on div "10:00 - 49B-009.95" at bounding box center [402, 181] width 122 height 17
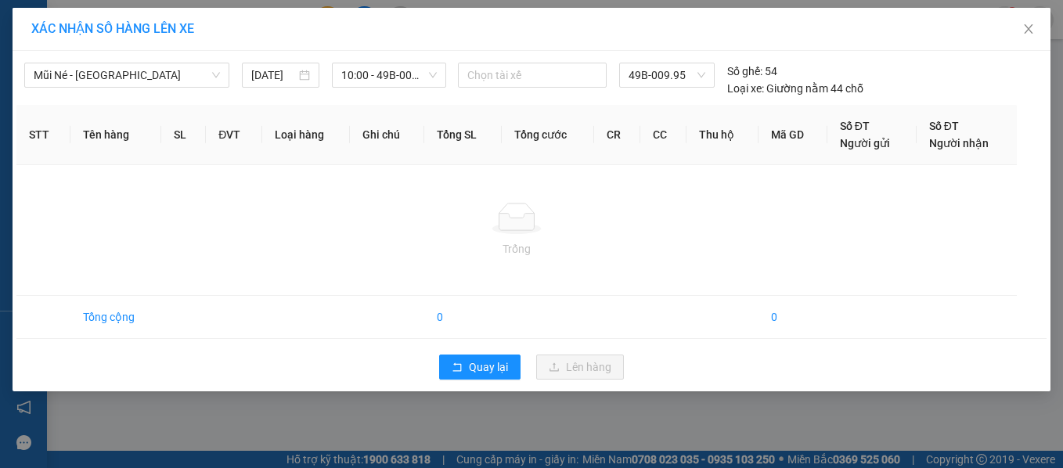
click at [642, 185] on td "Trống" at bounding box center [516, 230] width 1000 height 131
click at [1033, 31] on icon "close" at bounding box center [1028, 29] width 13 height 13
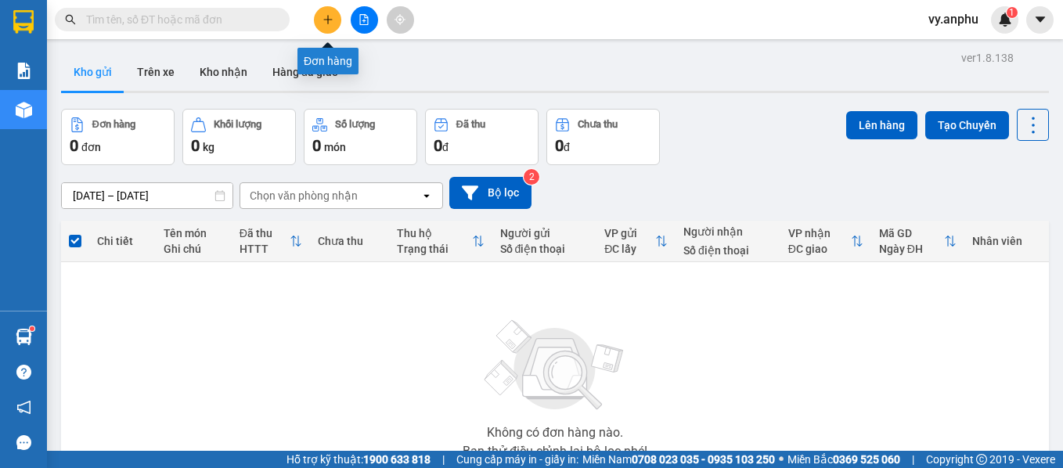
click at [322, 20] on icon "plus" at bounding box center [327, 19] width 11 height 11
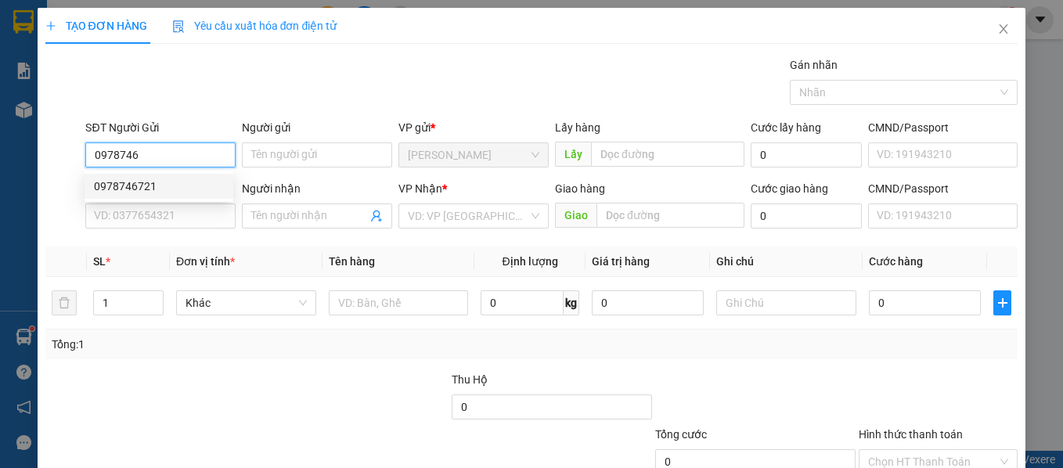
click at [155, 197] on div "0978746721" at bounding box center [159, 186] width 149 height 25
type input "0978746721"
type input "N3 [PERSON_NAME]"
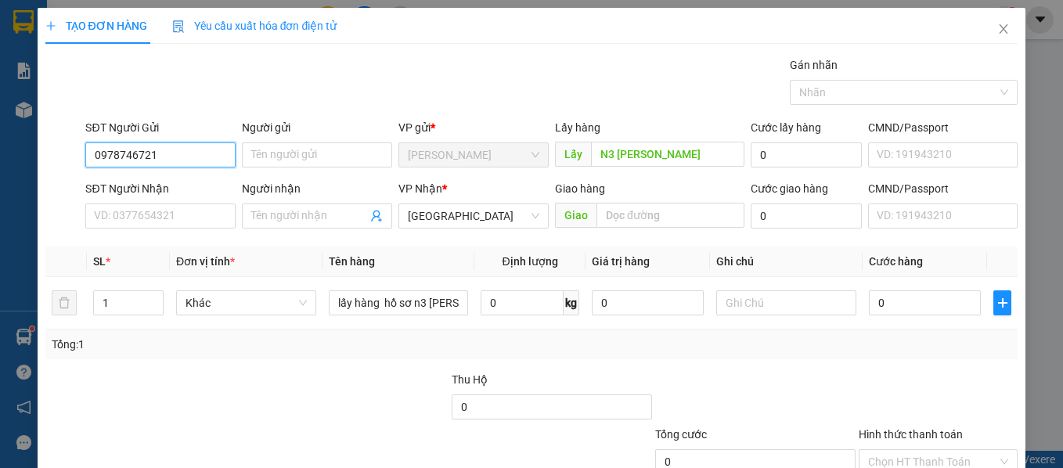
type input "0978746721"
